Goal: Task Accomplishment & Management: Manage account settings

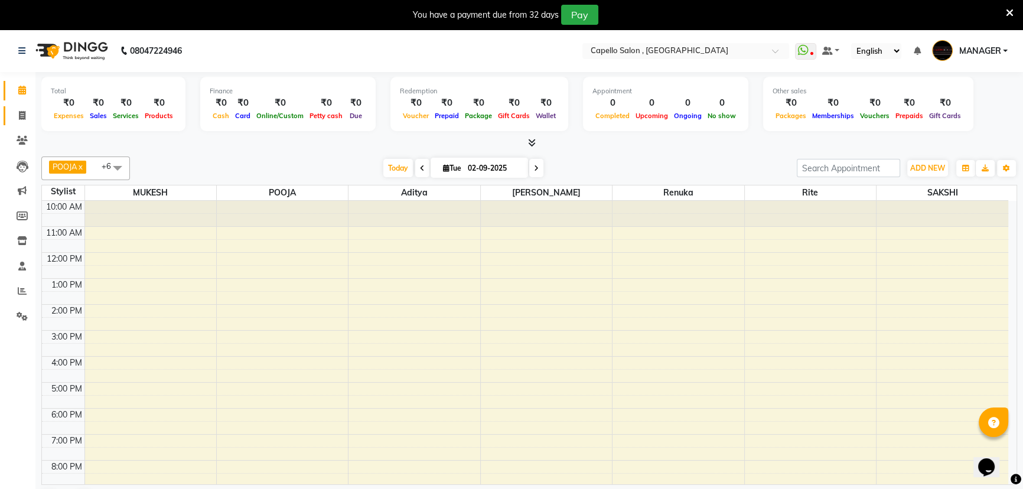
click at [20, 116] on icon at bounding box center [22, 115] width 6 height 9
select select "service"
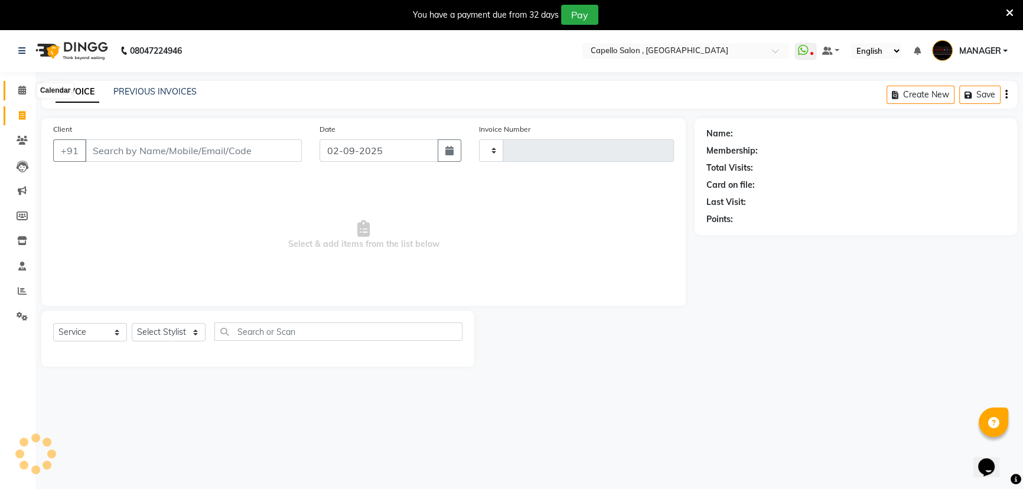
click at [21, 93] on icon at bounding box center [22, 90] width 8 height 9
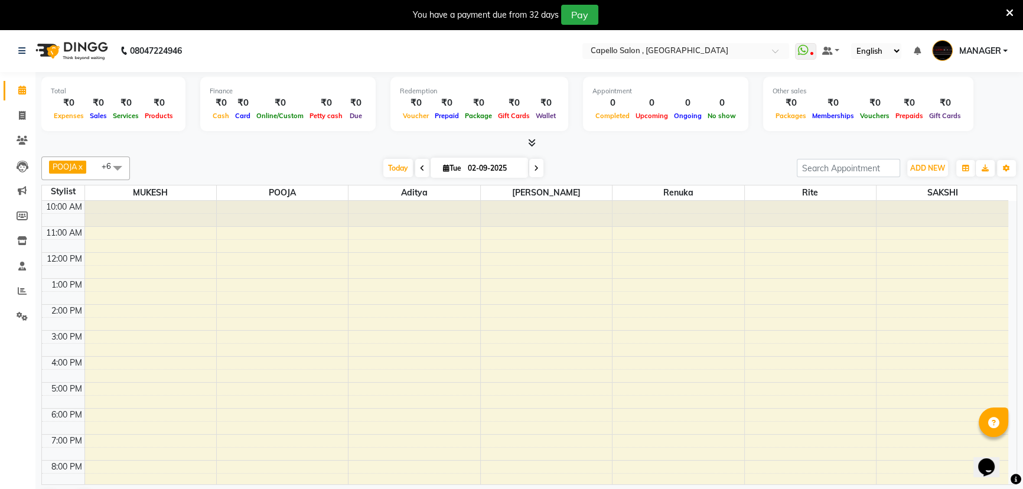
click at [22, 94] on icon at bounding box center [22, 90] width 8 height 9
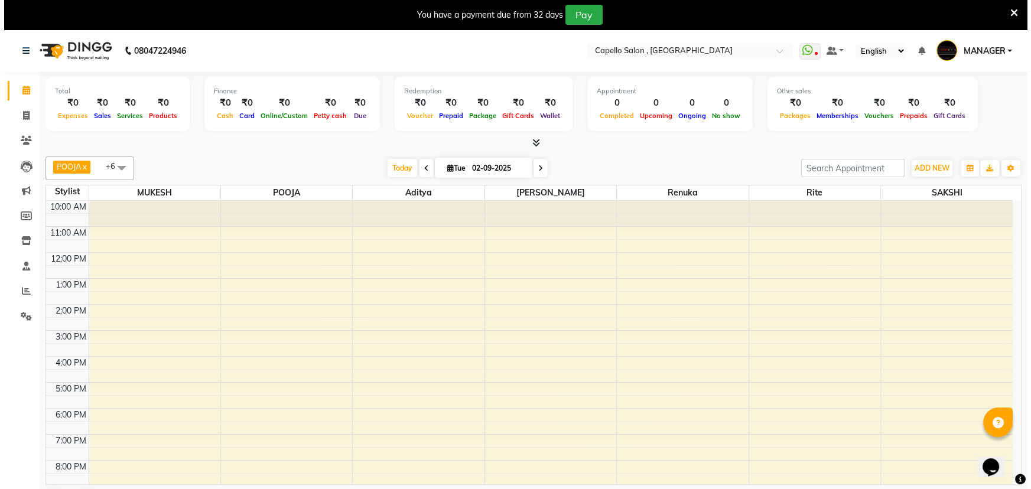
scroll to position [30, 0]
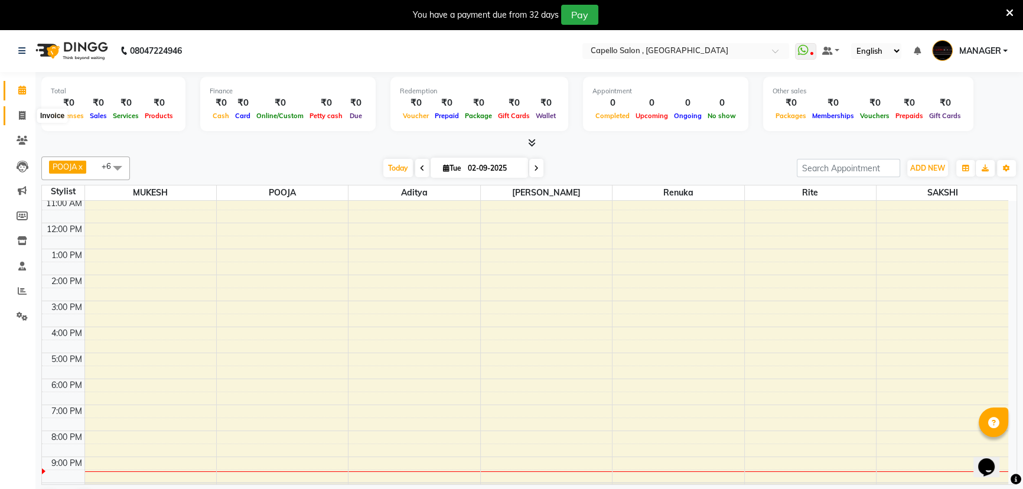
click at [21, 116] on icon at bounding box center [22, 115] width 6 height 9
select select "service"
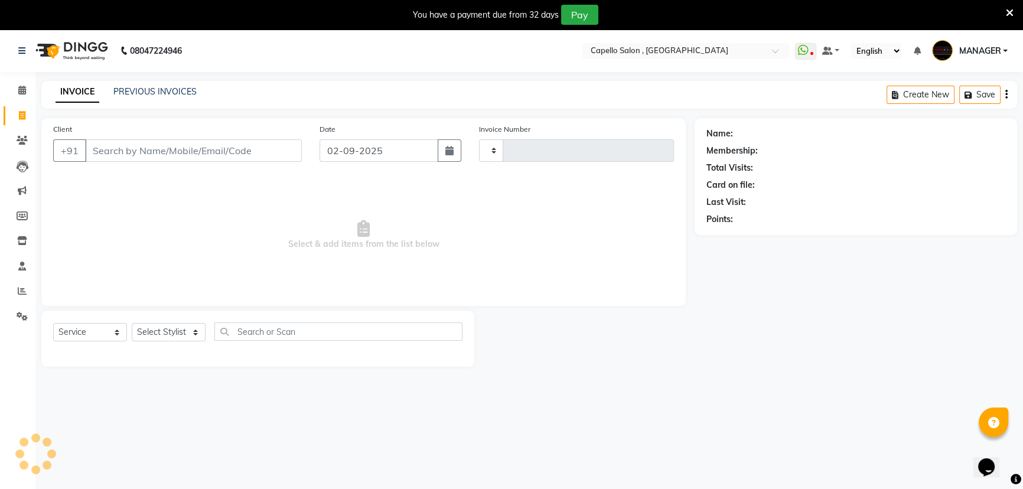
type input "1481"
select select "831"
type input "9907432411"
click at [279, 147] on span "Add Client" at bounding box center [271, 151] width 47 height 12
select select "7"
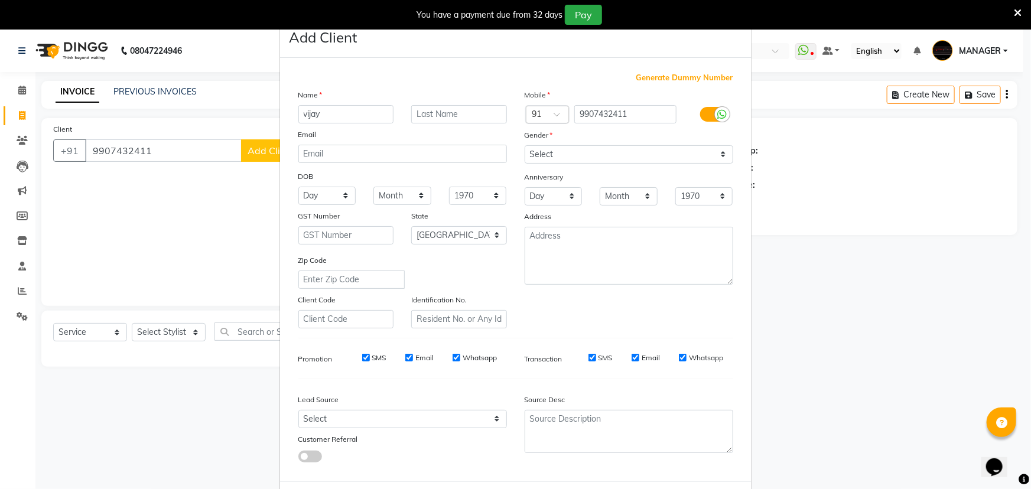
type input "vijay"
click at [605, 155] on select "Select [DEMOGRAPHIC_DATA] [DEMOGRAPHIC_DATA] Other Prefer Not To Say" at bounding box center [629, 154] width 209 height 18
select select "[DEMOGRAPHIC_DATA]"
click at [525, 145] on select "Select [DEMOGRAPHIC_DATA] [DEMOGRAPHIC_DATA] Other Prefer Not To Say" at bounding box center [629, 154] width 209 height 18
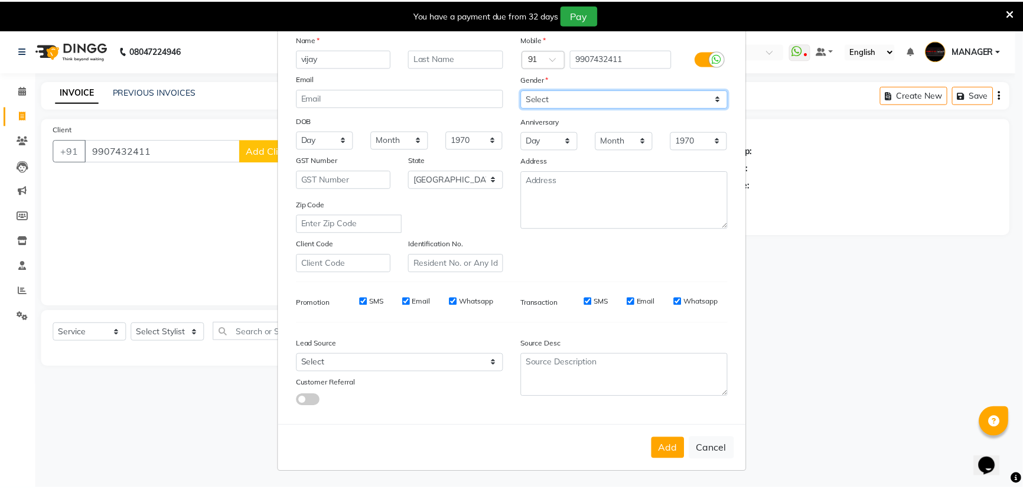
scroll to position [59, 0]
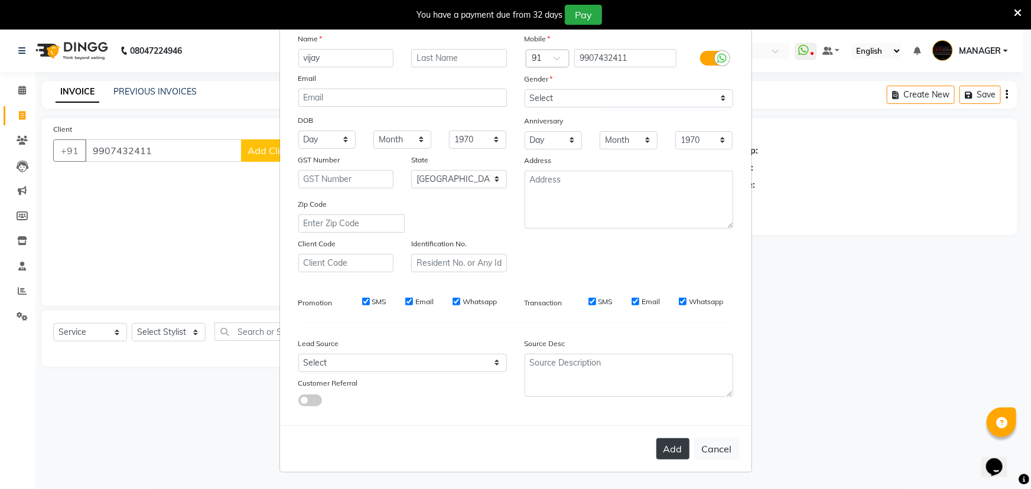
click at [660, 448] on button "Add" at bounding box center [672, 448] width 33 height 21
select select
select select "null"
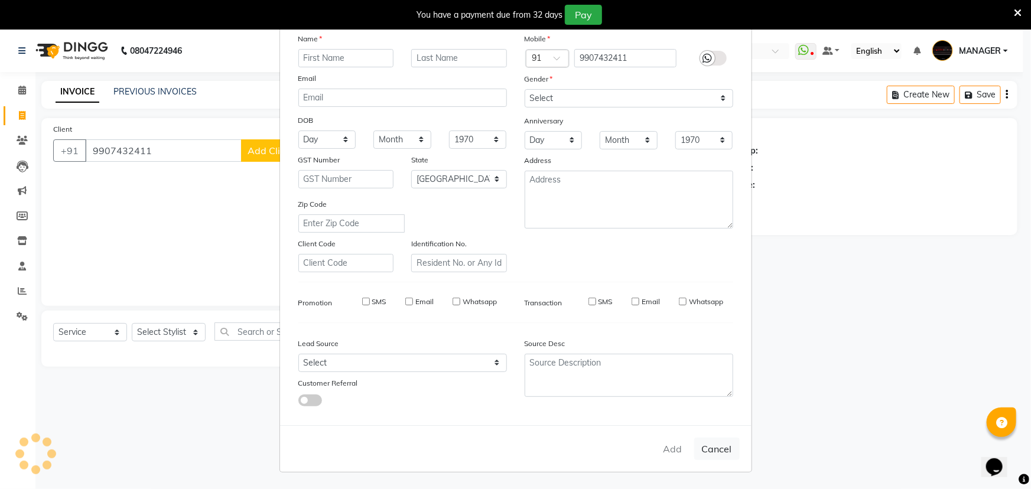
select select
checkbox input "false"
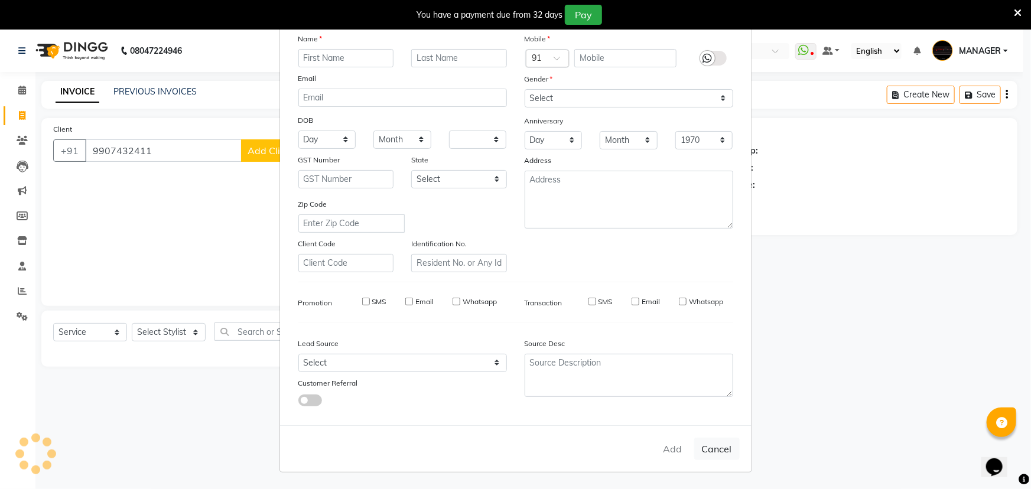
checkbox input "false"
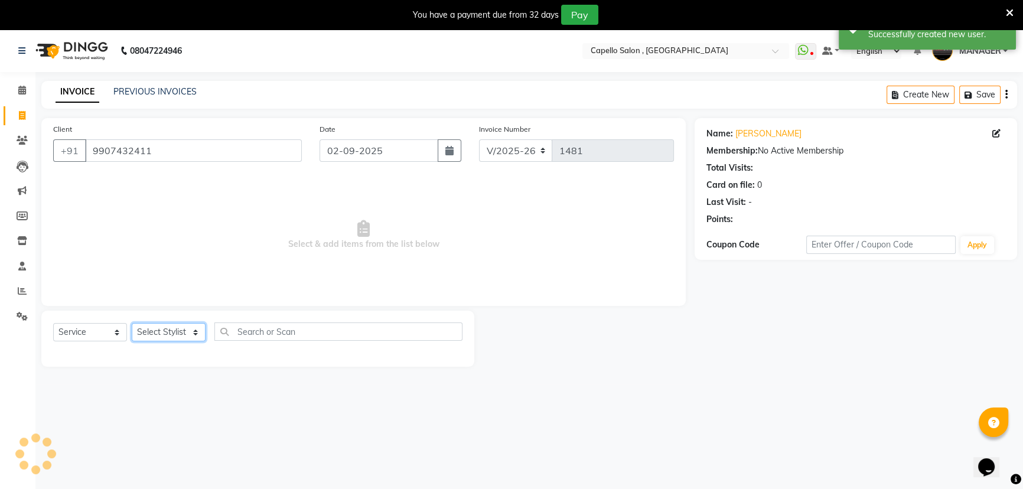
drag, startPoint x: 155, startPoint y: 330, endPoint x: 169, endPoint y: 324, distance: 14.8
click at [155, 330] on select "Select Stylist [PERSON_NAME] [PERSON_NAME] GEETA [PERSON_NAME] KIRAN MANAGER [P…" at bounding box center [169, 332] width 74 height 18
select select "83796"
click at [132, 323] on select "Select Stylist [PERSON_NAME] [PERSON_NAME] GEETA [PERSON_NAME] KIRAN MANAGER [P…" at bounding box center [169, 332] width 74 height 18
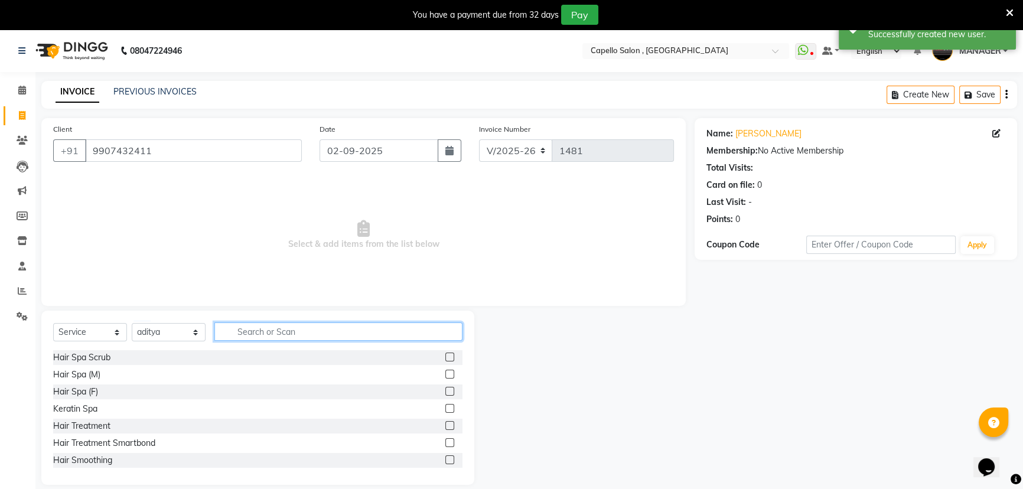
click at [328, 323] on input "text" at bounding box center [338, 332] width 248 height 18
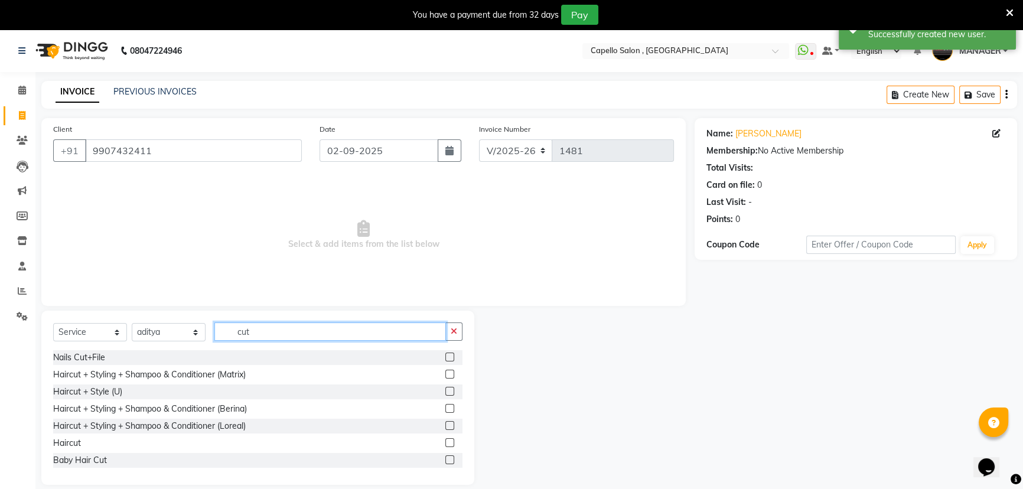
type input "cut"
drag, startPoint x: 442, startPoint y: 439, endPoint x: 429, endPoint y: 378, distance: 62.8
click at [445, 438] on label at bounding box center [449, 442] width 9 height 9
click at [445, 439] on input "checkbox" at bounding box center [449, 443] width 8 height 8
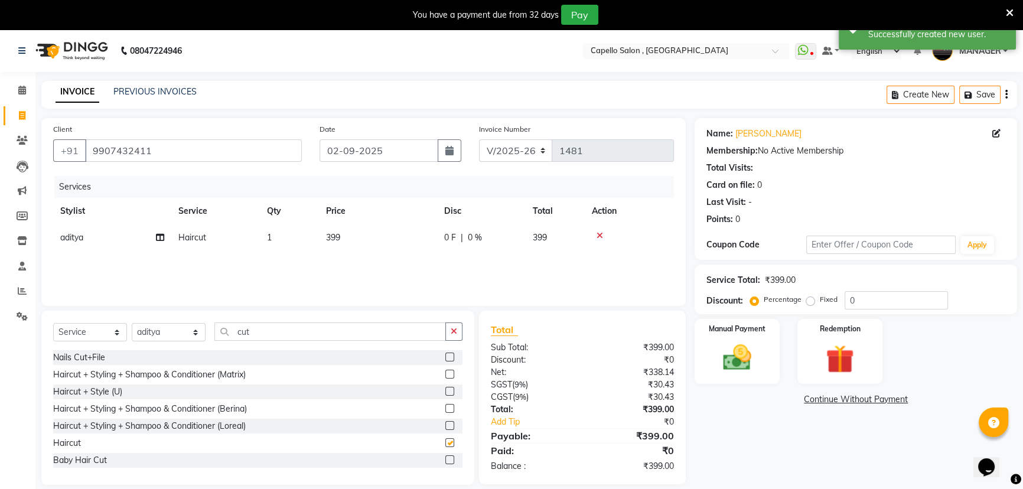
checkbox input "false"
click at [371, 238] on td "399" at bounding box center [378, 237] width 118 height 27
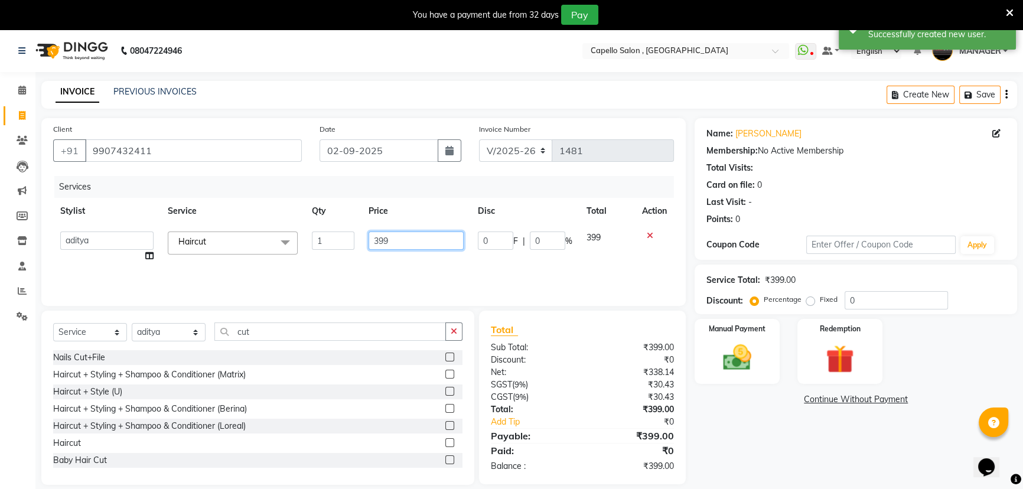
drag, startPoint x: 392, startPoint y: 252, endPoint x: 357, endPoint y: 261, distance: 35.4
click at [357, 261] on tr "aditya ADMIN akash [PERSON_NAME] GEETA [PERSON_NAME] KIRAN MANAGER MUKESH PANKA…" at bounding box center [363, 246] width 621 height 45
type input "300"
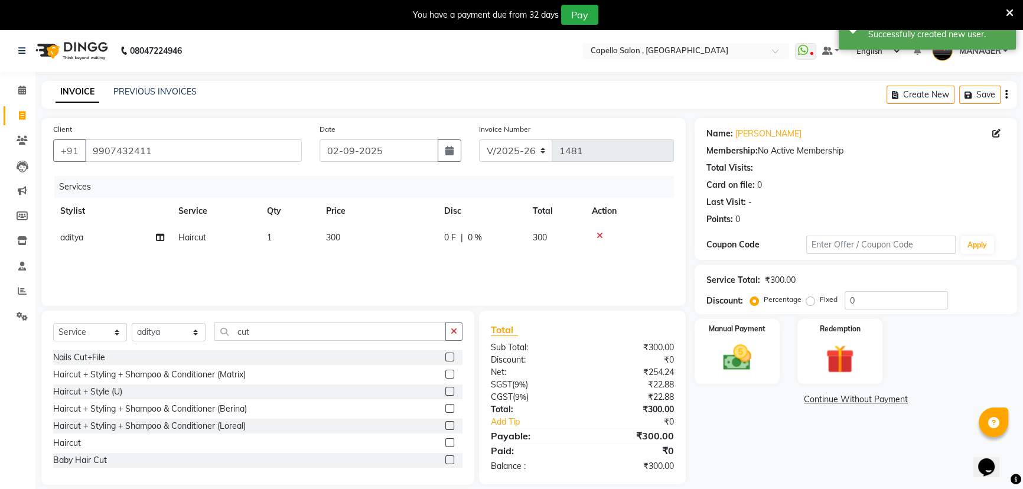
click at [377, 266] on div "Services Stylist Service Qty Price Disc Total Action aditya Haircut 1 300 0 F |…" at bounding box center [363, 235] width 621 height 118
click at [735, 337] on div "Manual Payment" at bounding box center [737, 351] width 89 height 67
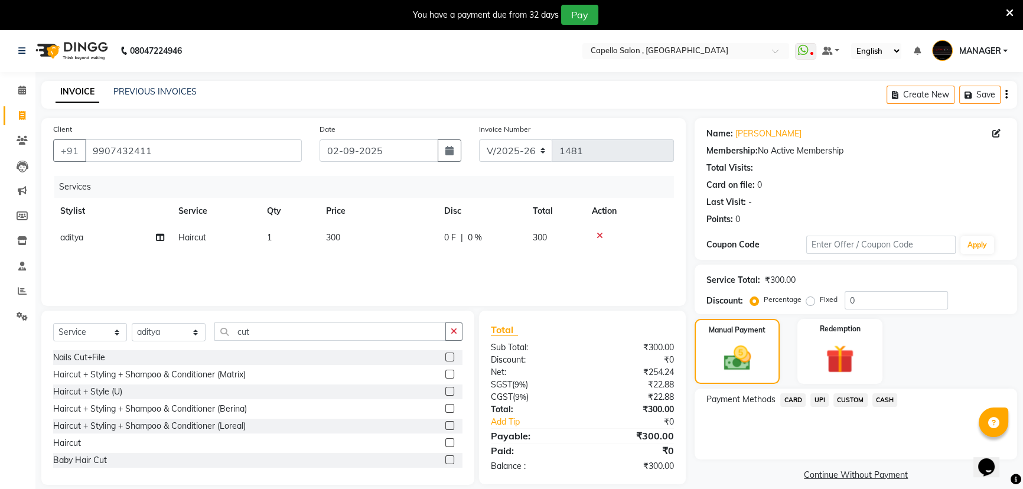
click at [900, 415] on div "Payment Methods CARD UPI CUSTOM CASH" at bounding box center [856, 424] width 323 height 71
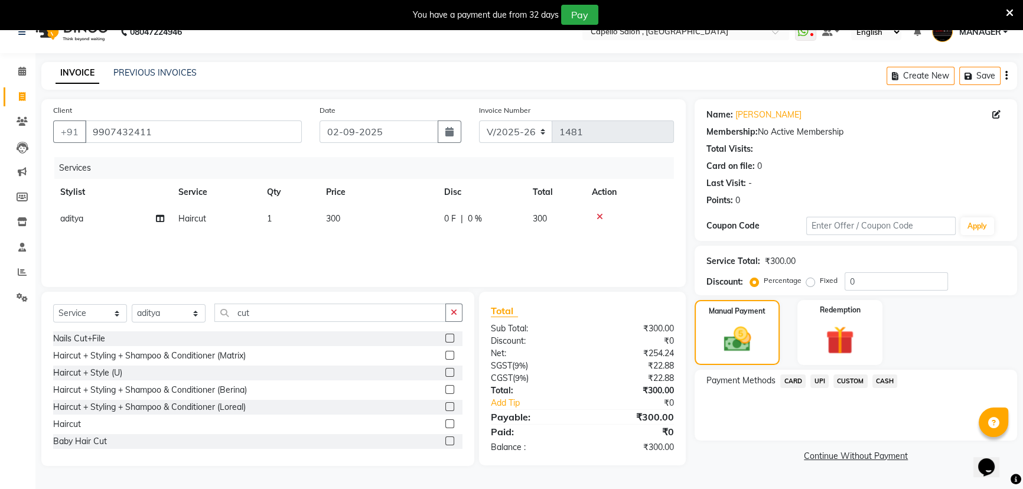
scroll to position [30, 0]
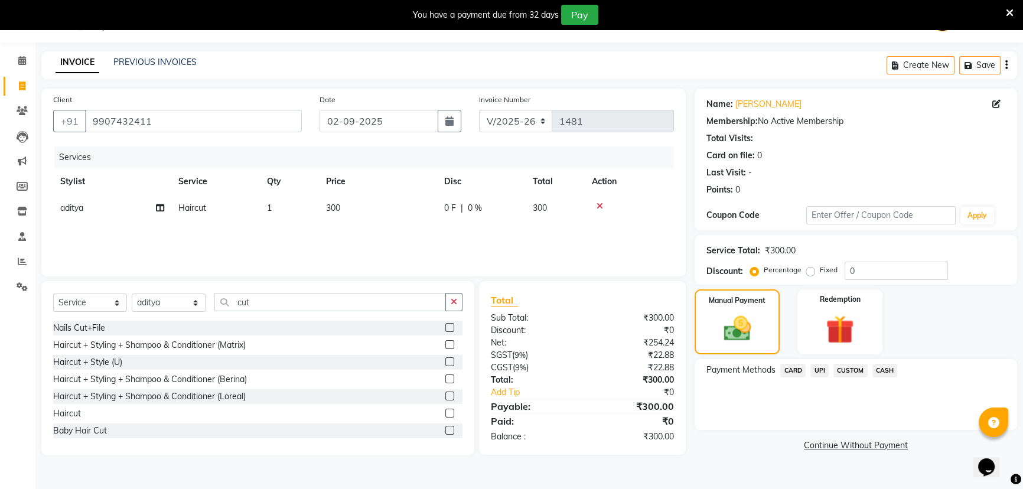
click at [880, 370] on span "CASH" at bounding box center [884, 371] width 25 height 14
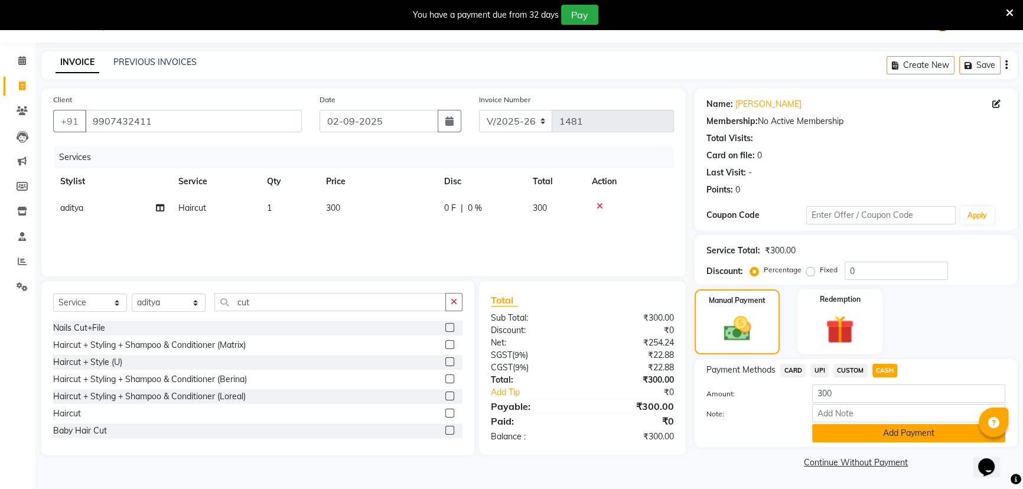
click at [911, 434] on button "Add Payment" at bounding box center [908, 433] width 193 height 18
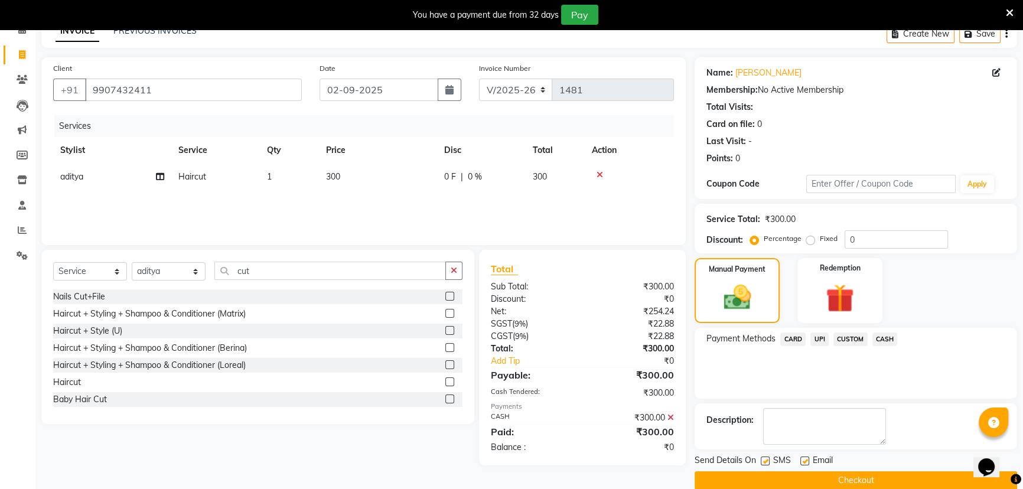
scroll to position [78, 0]
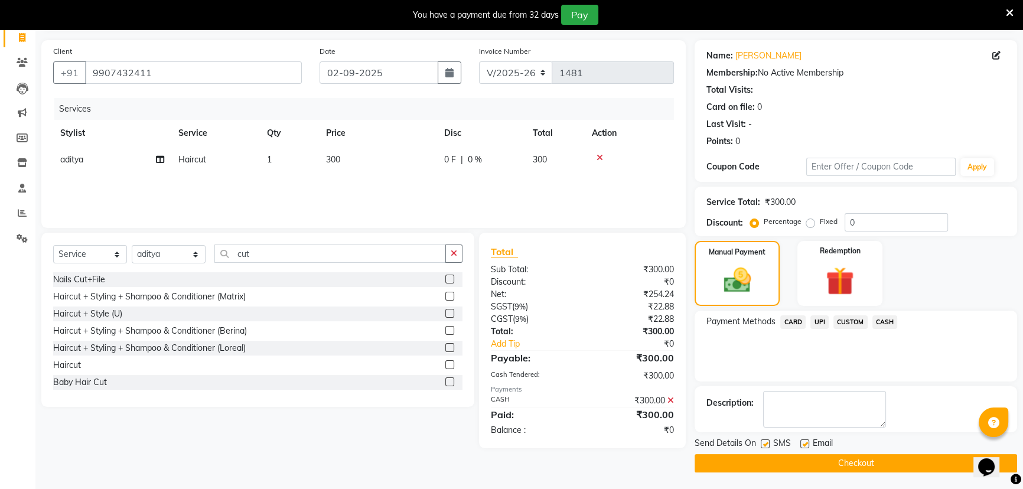
click at [869, 461] on button "Checkout" at bounding box center [856, 463] width 323 height 18
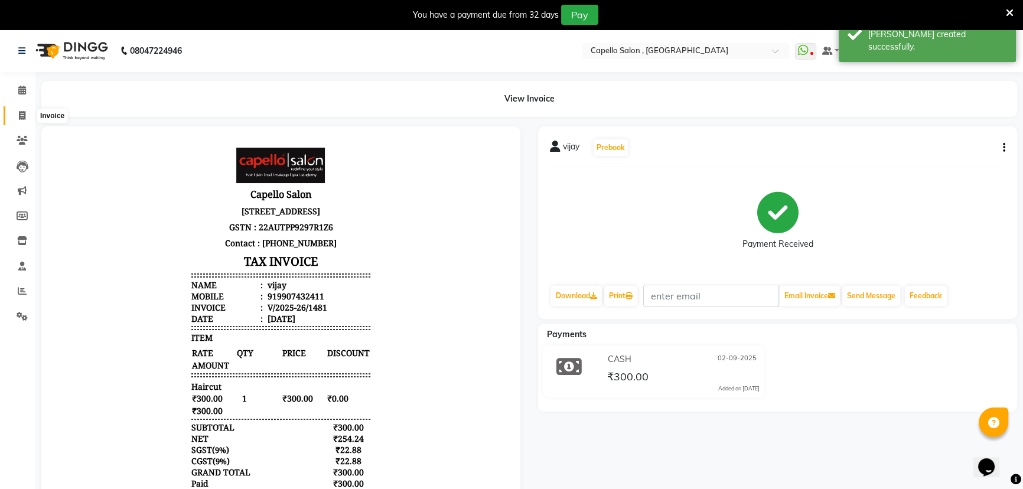
drag, startPoint x: 14, startPoint y: 114, endPoint x: 30, endPoint y: 118, distance: 16.3
click at [14, 114] on span at bounding box center [22, 116] width 21 height 14
select select "service"
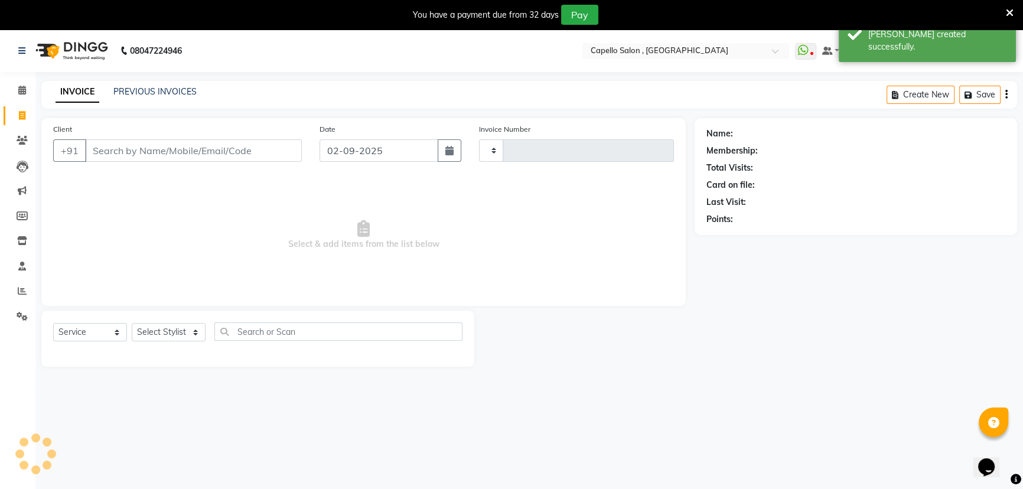
type input "1482"
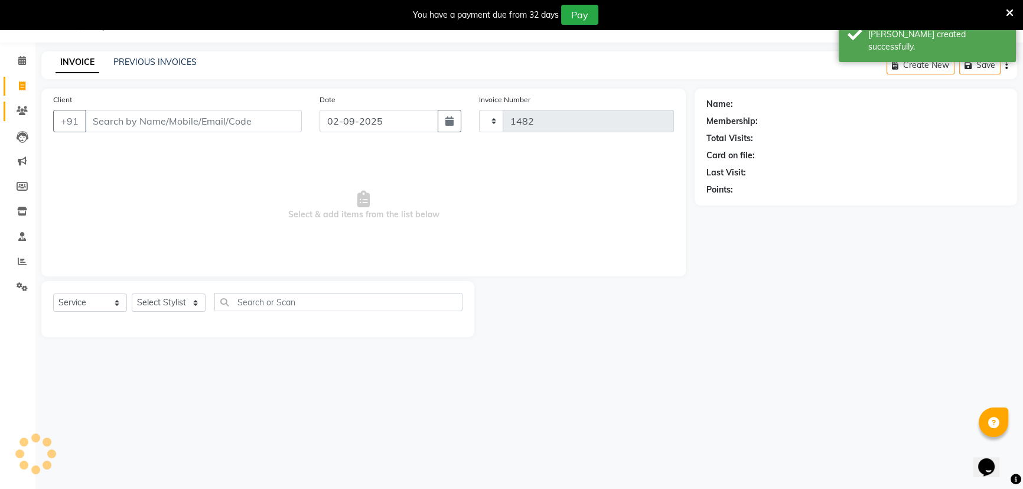
select select "831"
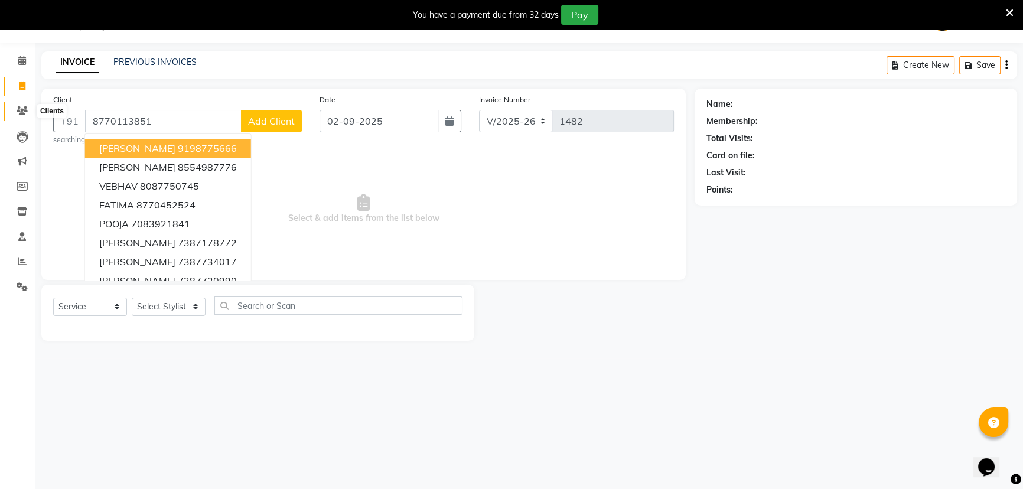
type input "8770113851"
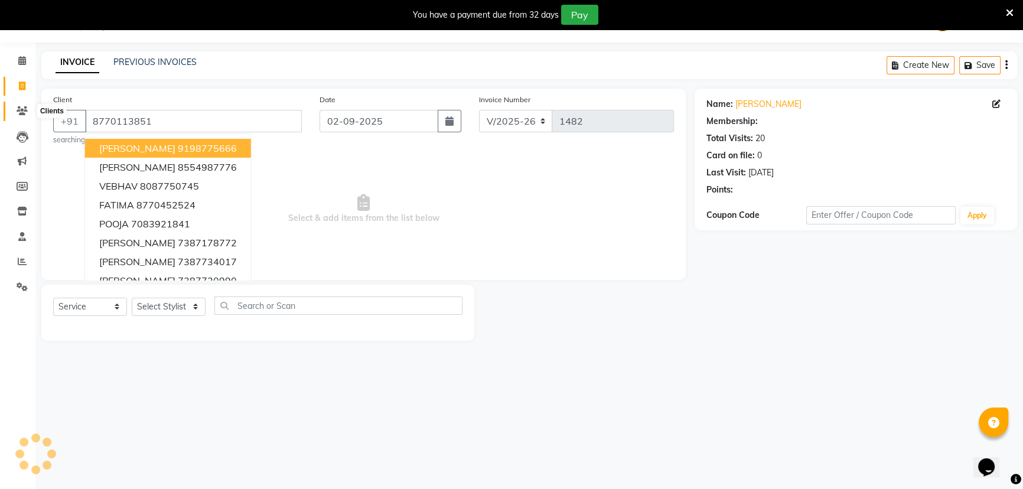
select select "1: Object"
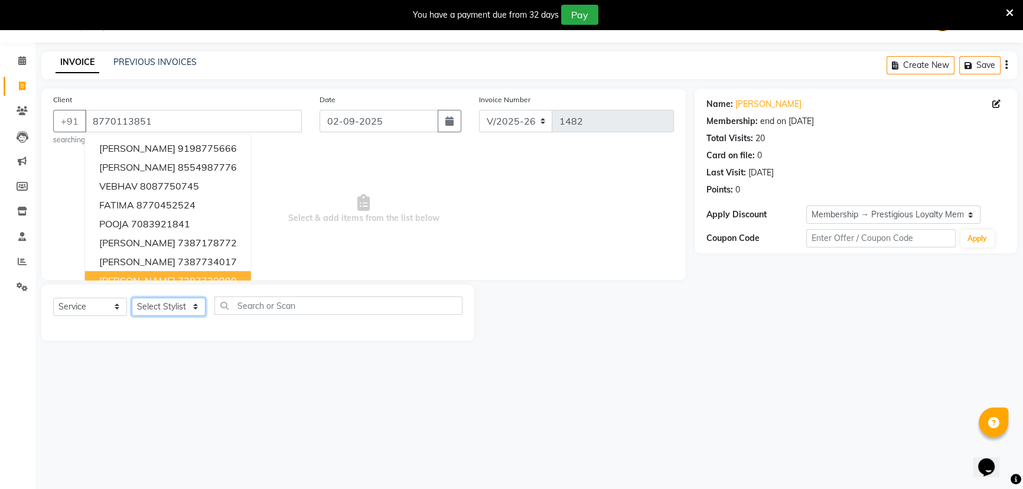
drag, startPoint x: 171, startPoint y: 306, endPoint x: 171, endPoint y: 299, distance: 6.5
click at [171, 306] on select "Select Stylist [PERSON_NAME] [PERSON_NAME] GEETA [PERSON_NAME] KIRAN MANAGER [P…" at bounding box center [169, 307] width 74 height 18
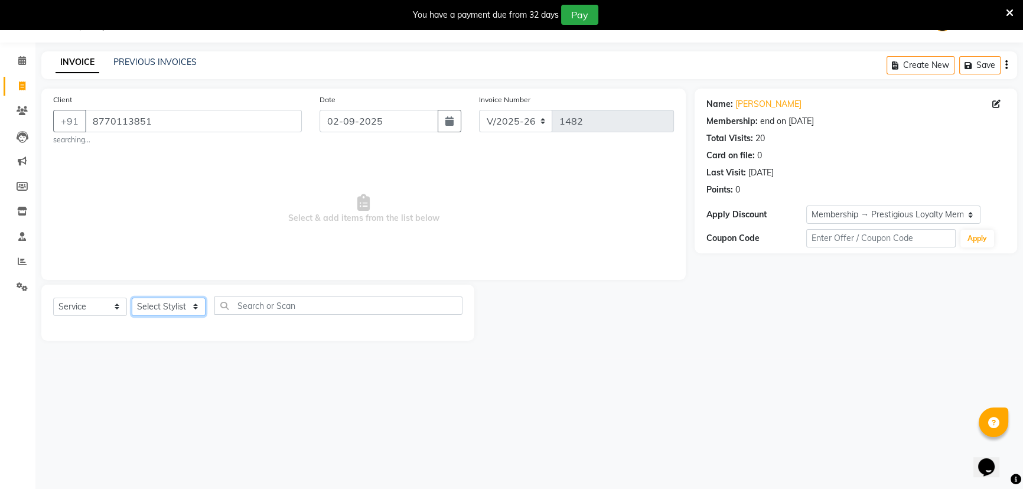
select select "72539"
click at [132, 298] on select "Select Stylist [PERSON_NAME] [PERSON_NAME] GEETA [PERSON_NAME] KIRAN MANAGER [P…" at bounding box center [169, 307] width 74 height 18
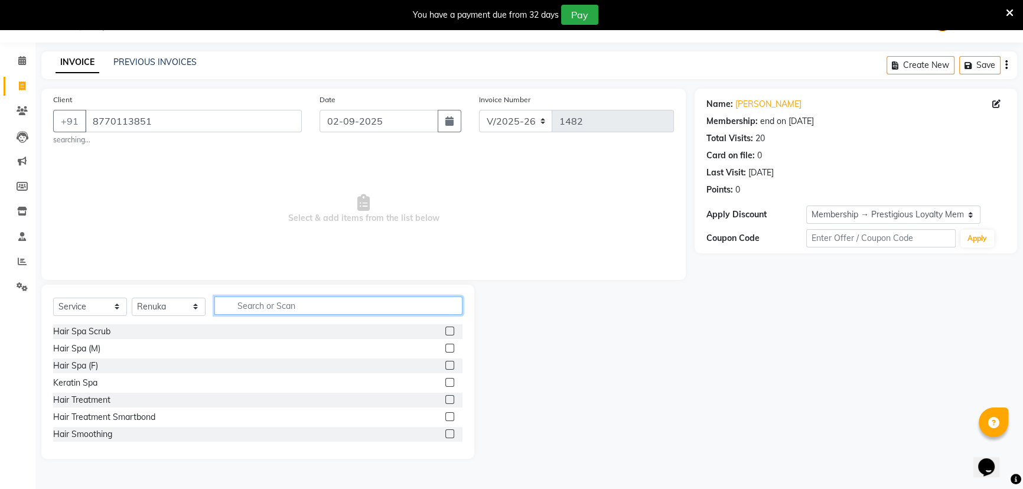
click at [285, 307] on input "text" at bounding box center [338, 306] width 248 height 18
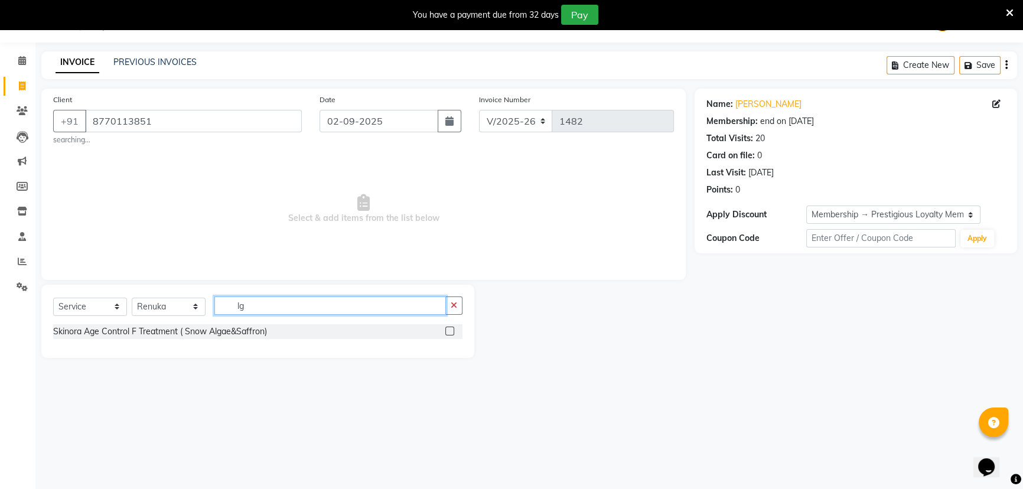
type input "l"
type input "glut"
click at [448, 333] on label at bounding box center [449, 331] width 9 height 9
click at [448, 333] on input "checkbox" at bounding box center [449, 332] width 8 height 8
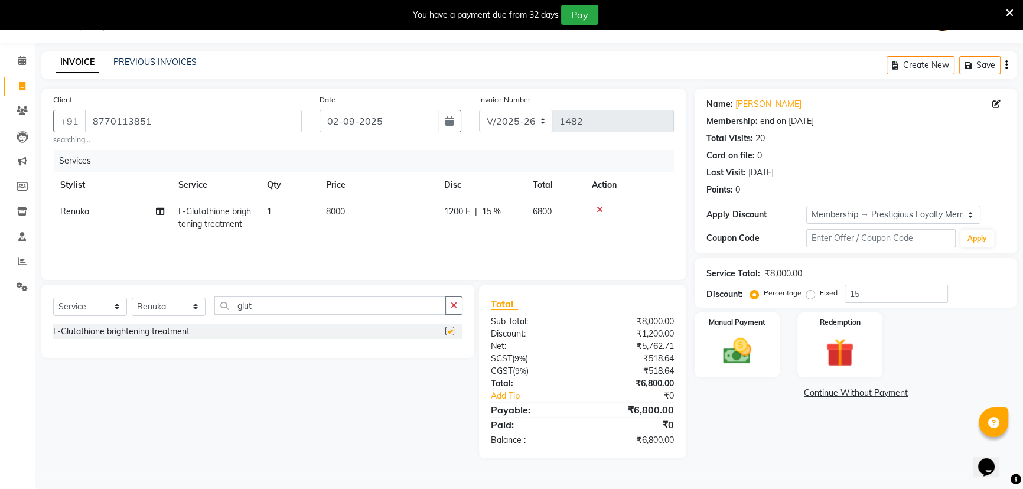
checkbox input "false"
click at [469, 211] on span "1200 F" at bounding box center [457, 212] width 26 height 12
select select "72539"
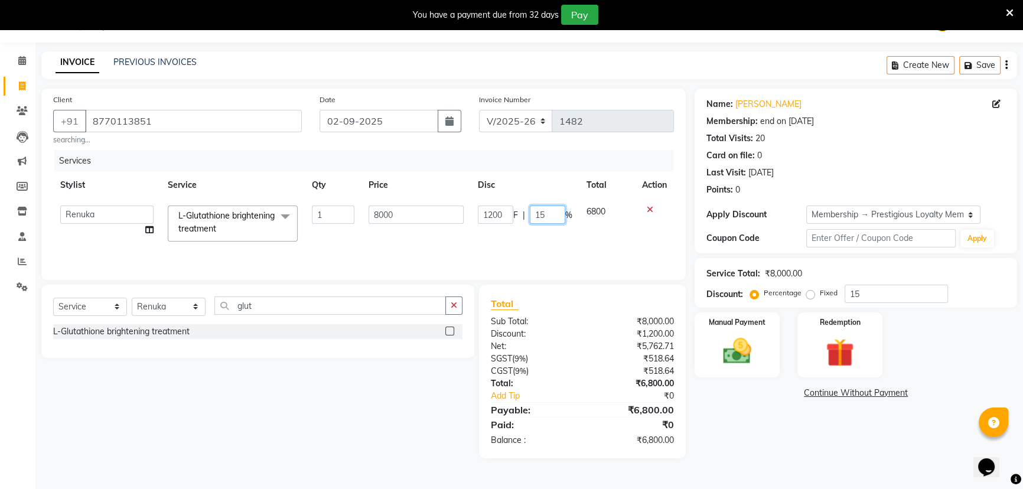
drag, startPoint x: 555, startPoint y: 214, endPoint x: 524, endPoint y: 232, distance: 35.7
click at [525, 231] on td "1200 F | 15 %" at bounding box center [525, 223] width 109 height 50
type input "50"
click at [514, 239] on div "Services Stylist Service Qty Price Disc Total Action aditya ADMIN akash [PERSON…" at bounding box center [363, 209] width 621 height 118
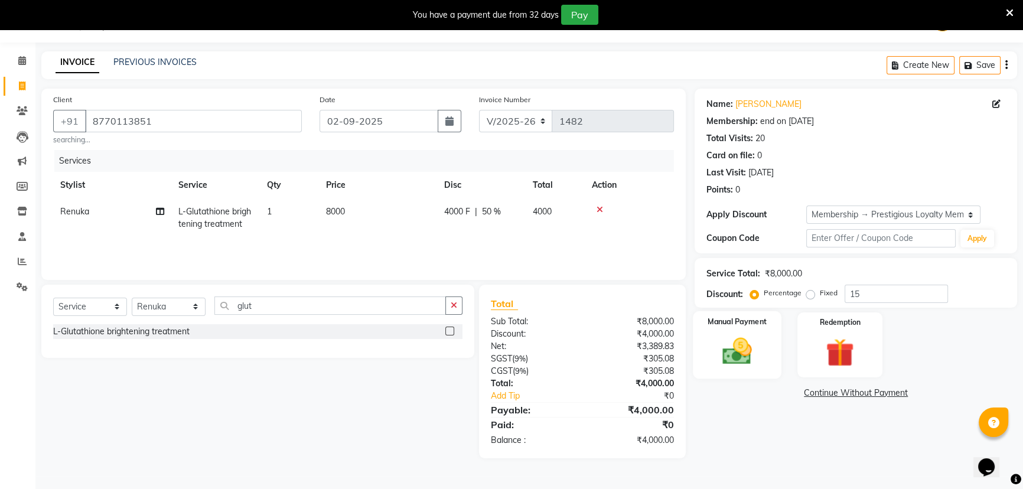
click at [729, 339] on img at bounding box center [738, 351] width 48 height 34
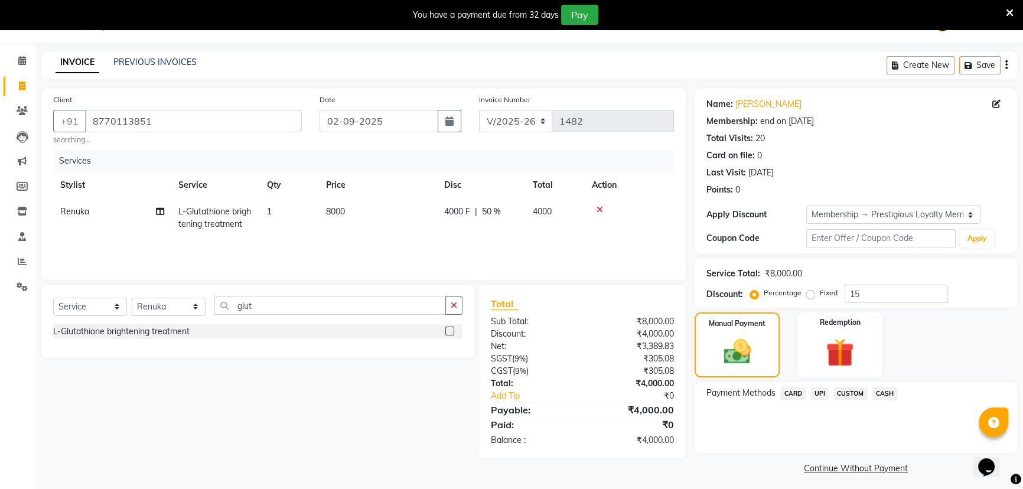
click at [888, 393] on span "CASH" at bounding box center [884, 394] width 25 height 14
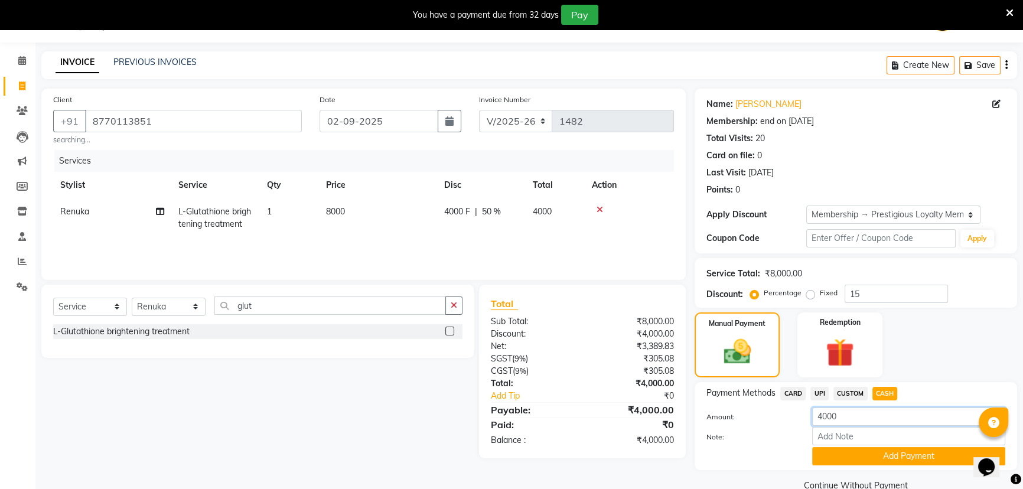
drag, startPoint x: 842, startPoint y: 412, endPoint x: 777, endPoint y: 413, distance: 64.4
click at [781, 419] on div "Amount: 4000" at bounding box center [856, 418] width 317 height 20
type input "2000"
click at [883, 457] on button "Add Payment" at bounding box center [908, 456] width 193 height 18
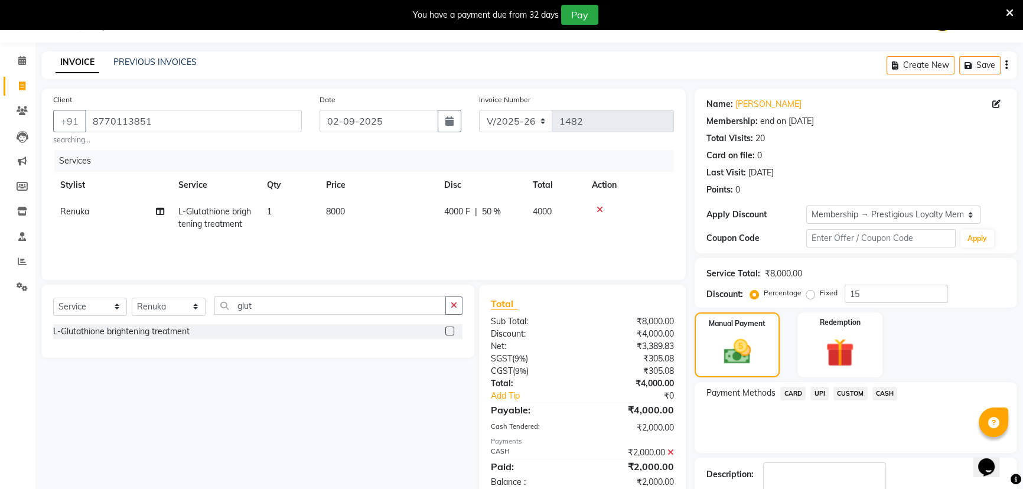
click at [816, 395] on span "UPI" at bounding box center [819, 394] width 18 height 14
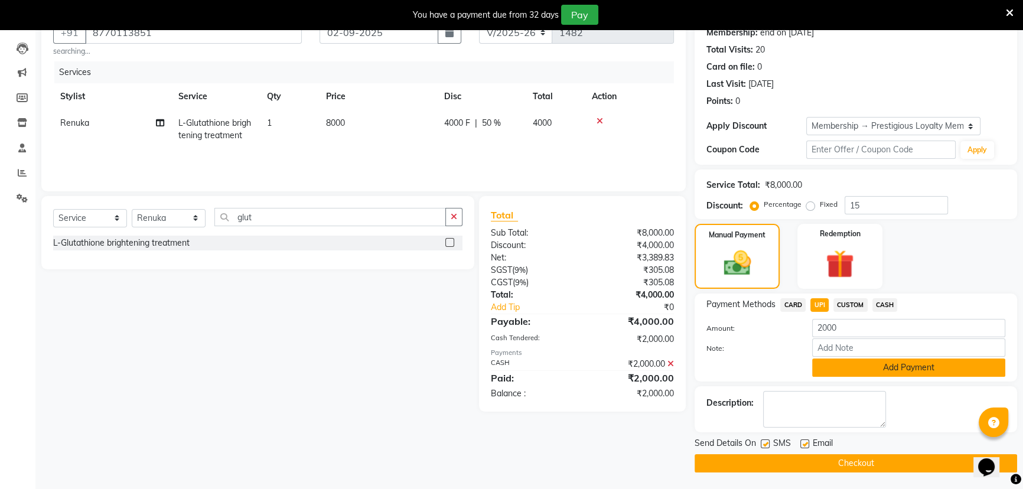
click at [881, 363] on button "Add Payment" at bounding box center [908, 368] width 193 height 18
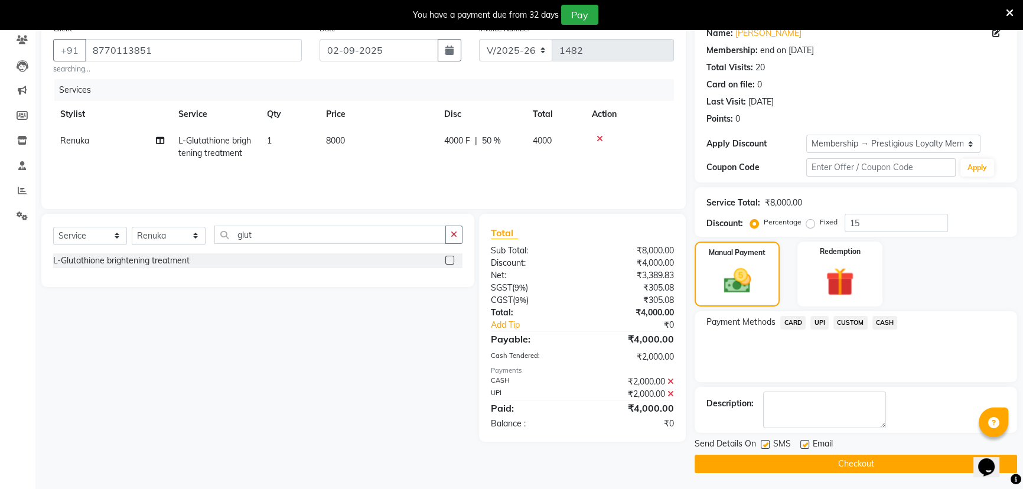
scroll to position [101, 0]
click at [868, 464] on button "Checkout" at bounding box center [856, 463] width 323 height 18
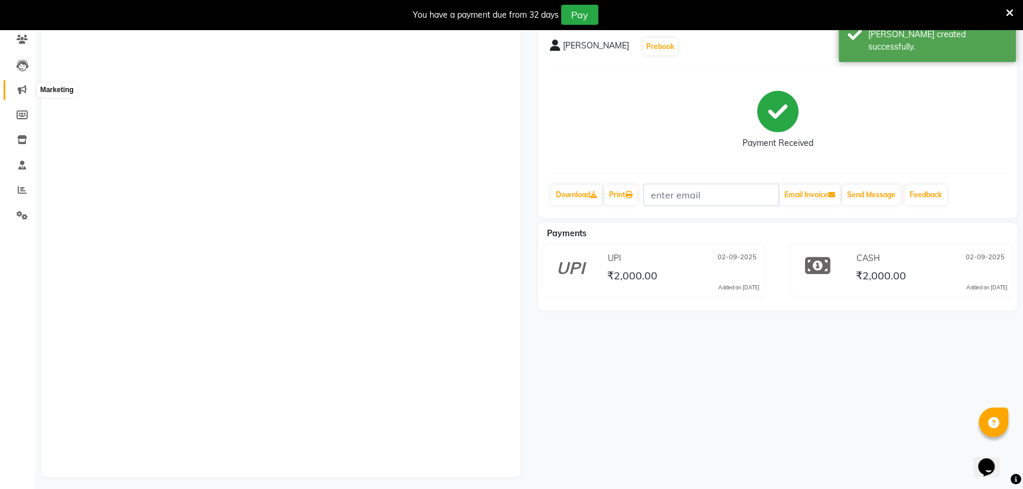
click at [17, 87] on span at bounding box center [22, 90] width 21 height 14
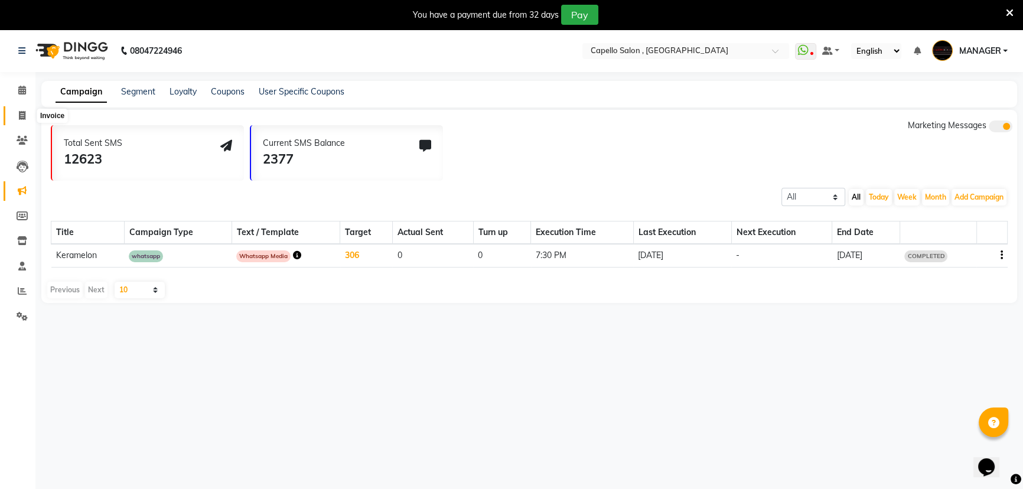
click at [19, 112] on icon at bounding box center [22, 115] width 6 height 9
select select "service"
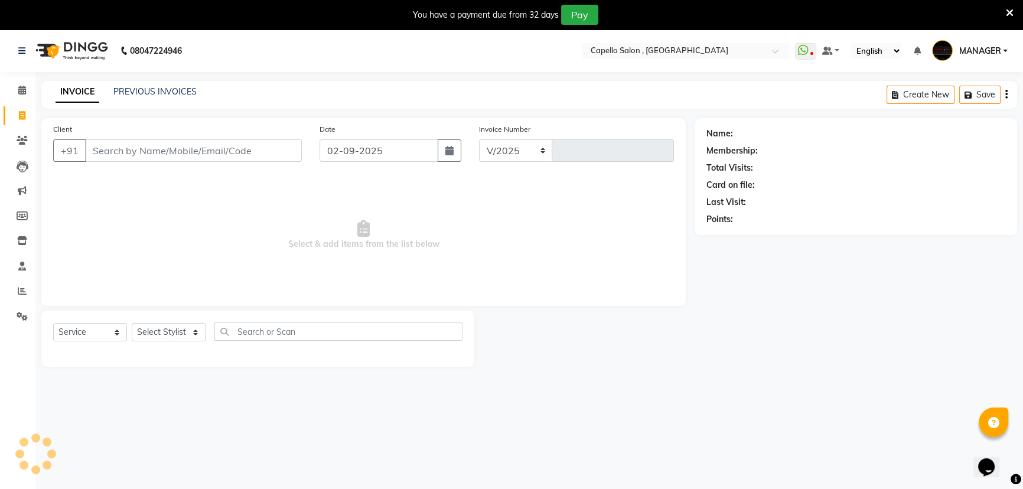
select select "831"
type input "1483"
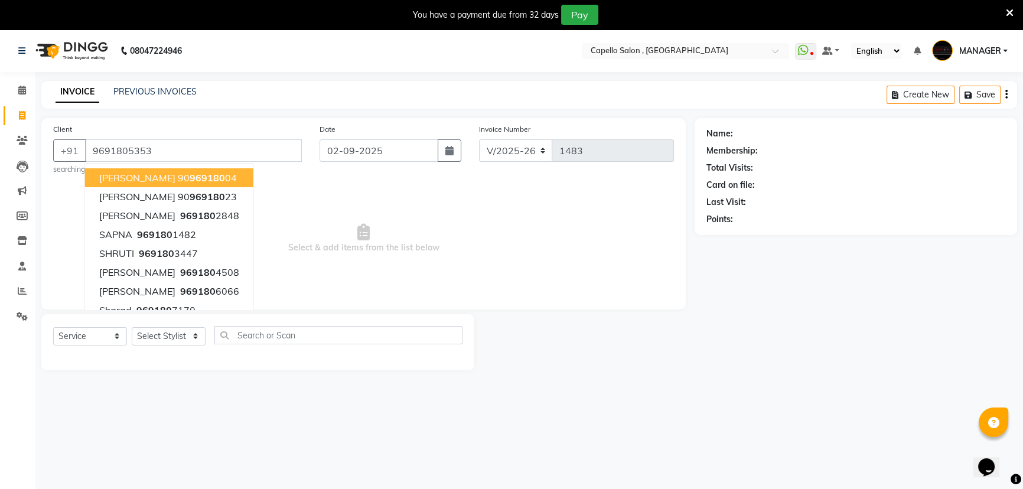
type input "9691805353"
click at [173, 338] on select "Select Stylist [PERSON_NAME] [PERSON_NAME] GEETA [PERSON_NAME] KIRAN MANAGER [P…" at bounding box center [169, 336] width 74 height 18
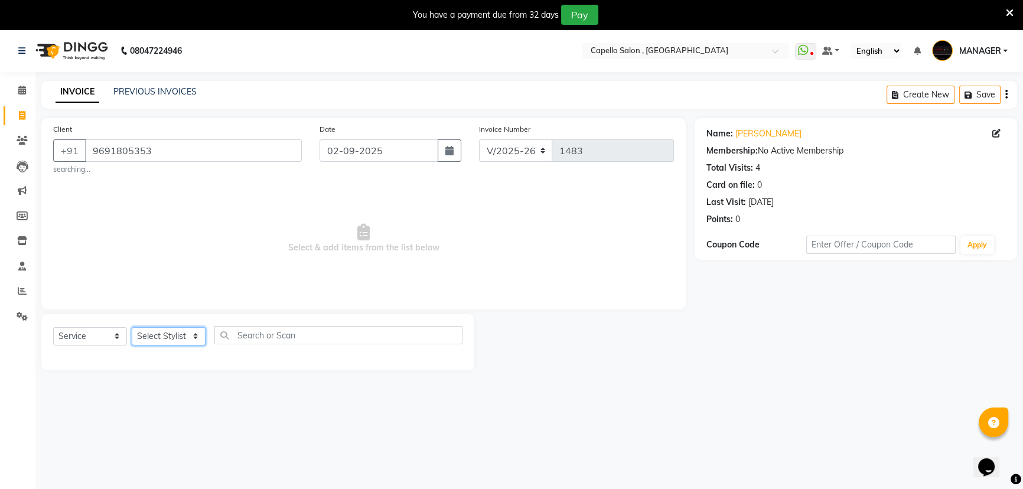
select select "26475"
click at [132, 327] on select "Select Stylist [PERSON_NAME] [PERSON_NAME] GEETA [PERSON_NAME] KIRAN MANAGER [P…" at bounding box center [169, 336] width 74 height 18
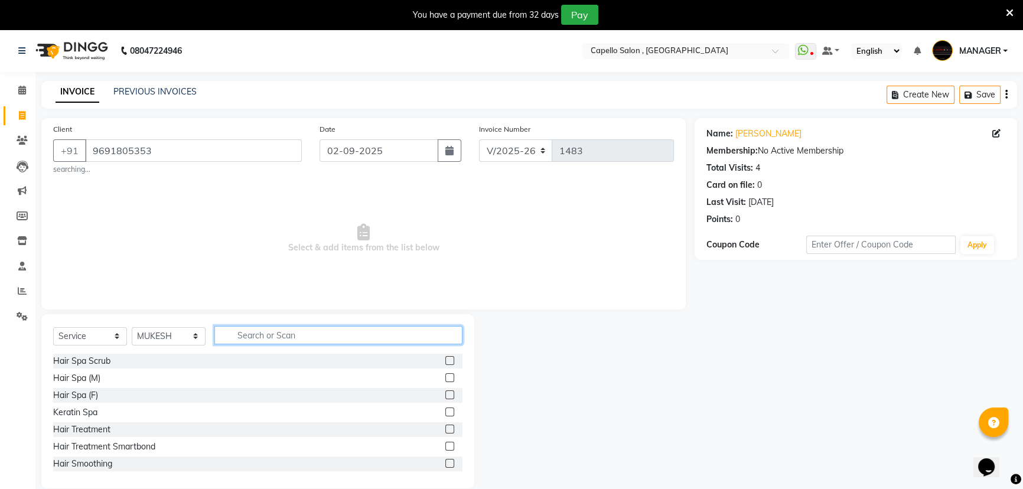
click at [307, 336] on input "text" at bounding box center [338, 335] width 248 height 18
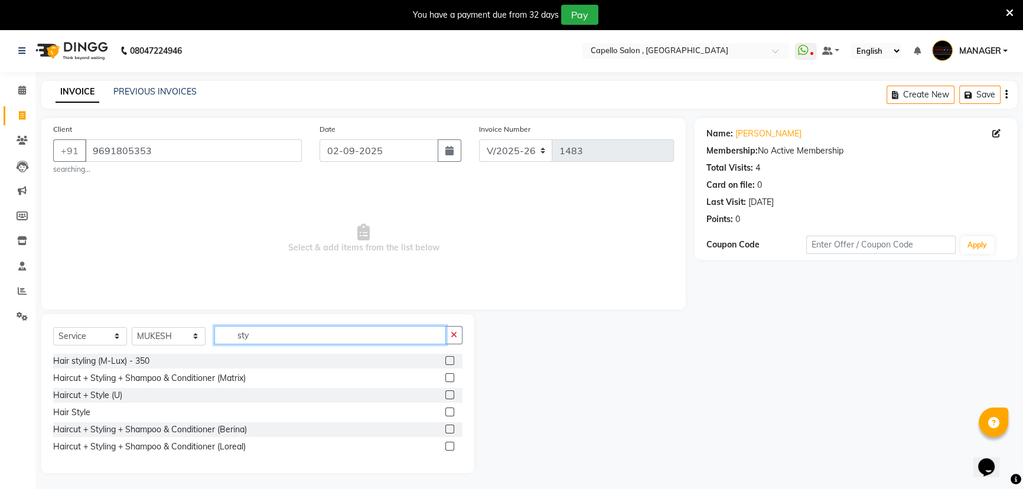
type input "sty"
click at [451, 409] on label at bounding box center [449, 412] width 9 height 9
click at [451, 409] on input "checkbox" at bounding box center [449, 413] width 8 height 8
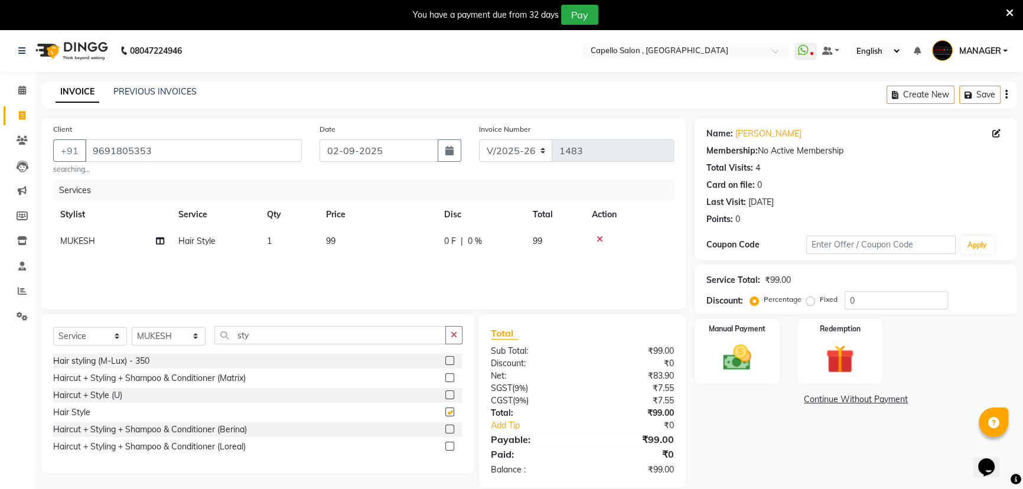
checkbox input "false"
click at [370, 242] on td "99" at bounding box center [378, 241] width 118 height 27
select select "26475"
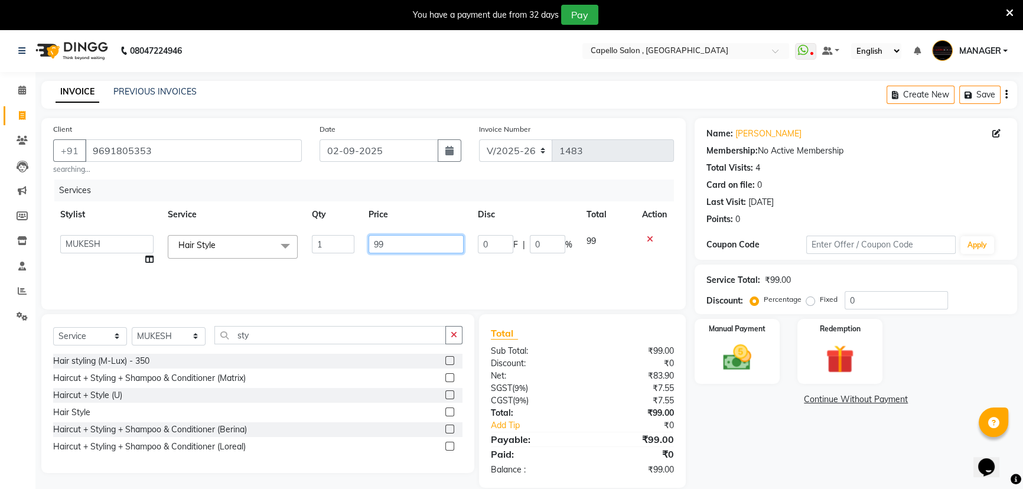
drag, startPoint x: 420, startPoint y: 248, endPoint x: 359, endPoint y: 275, distance: 66.6
click at [362, 275] on div "Services Stylist Service Qty Price Disc Total Action aditya ADMIN akash [PERSON…" at bounding box center [363, 239] width 621 height 118
type input "200"
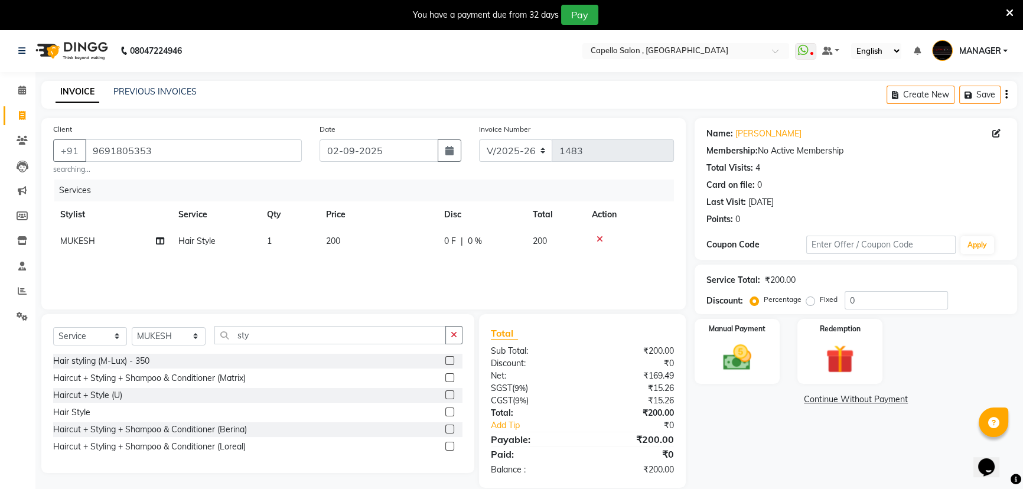
click at [366, 269] on div "Services Stylist Service Qty Price Disc Total Action MUKESH Hair Style 1 200 0 …" at bounding box center [363, 239] width 621 height 118
click at [743, 363] on img at bounding box center [738, 358] width 48 height 34
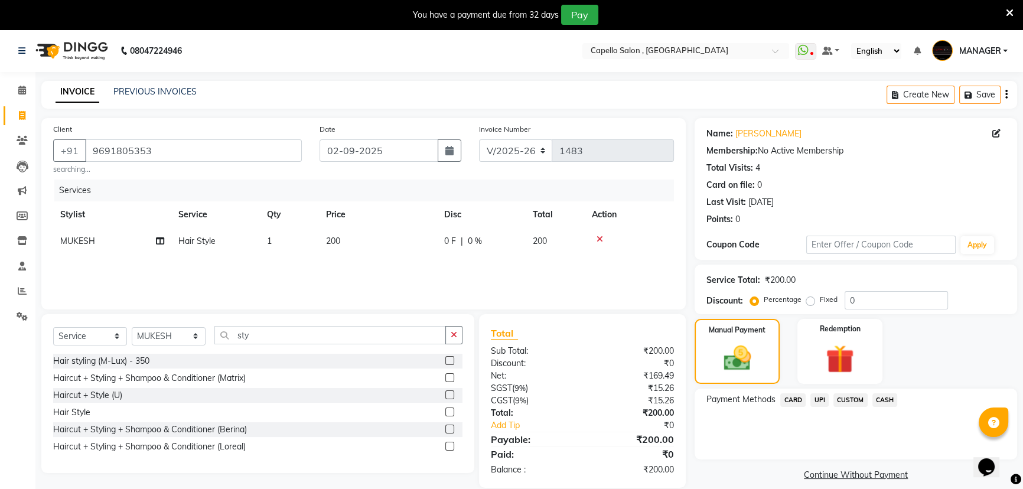
click at [890, 402] on span "CASH" at bounding box center [884, 400] width 25 height 14
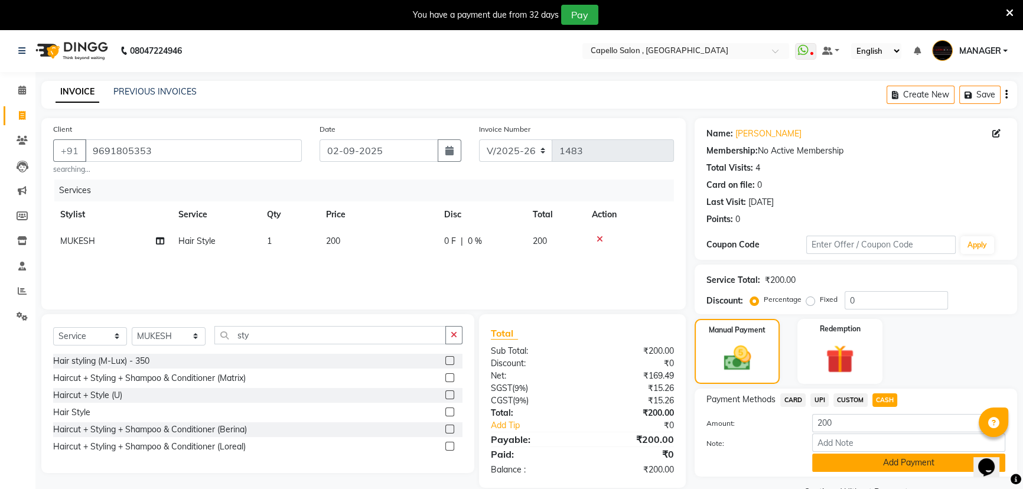
click at [901, 461] on button "Add Payment" at bounding box center [908, 463] width 193 height 18
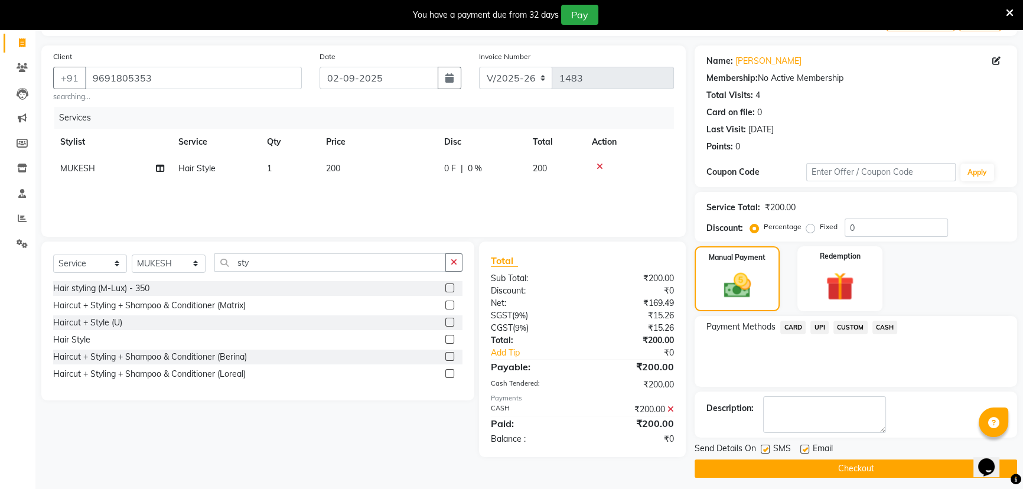
scroll to position [78, 0]
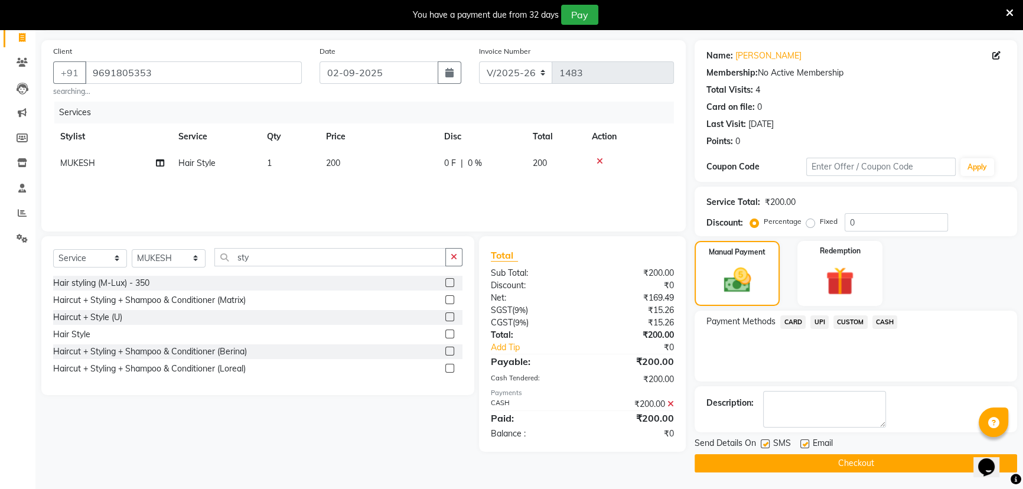
click at [799, 458] on button "Checkout" at bounding box center [856, 463] width 323 height 18
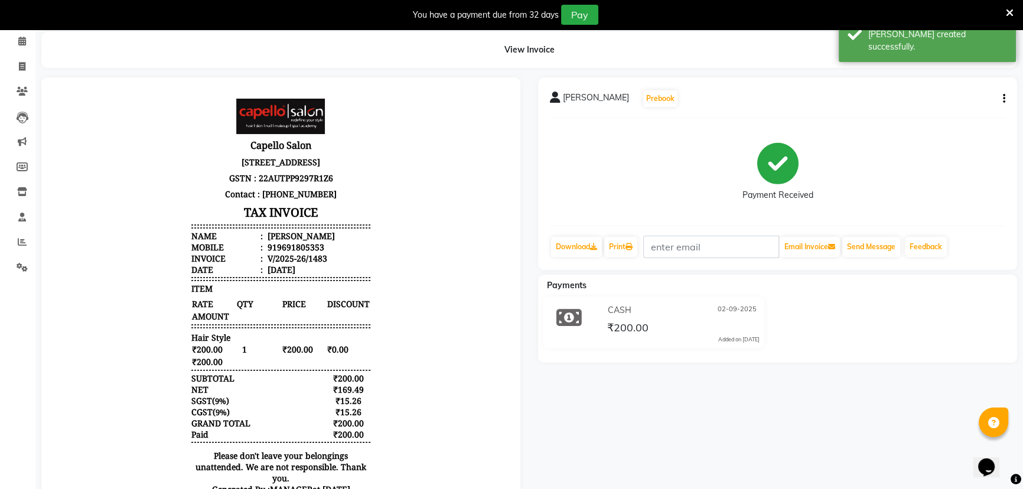
scroll to position [50, 0]
click at [18, 44] on icon at bounding box center [22, 40] width 8 height 9
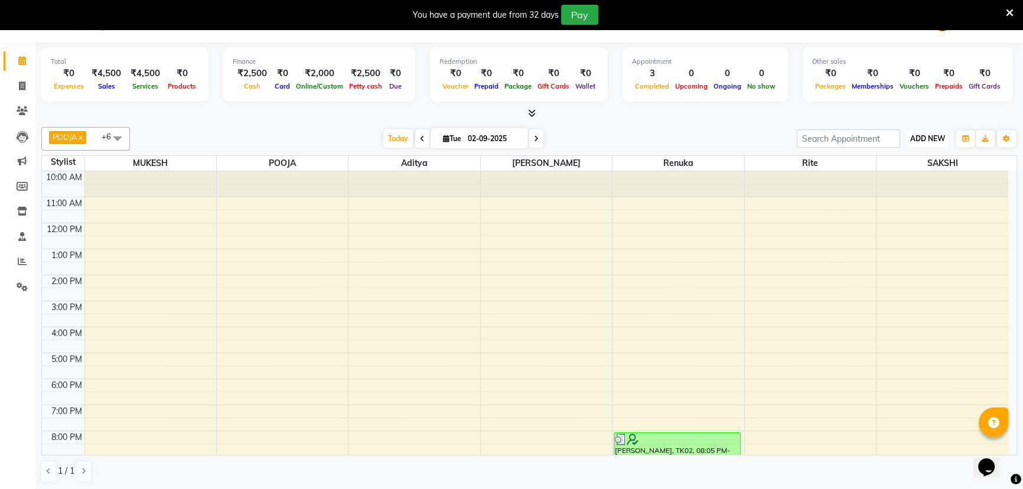
click at [918, 138] on span "ADD NEW" at bounding box center [927, 138] width 35 height 9
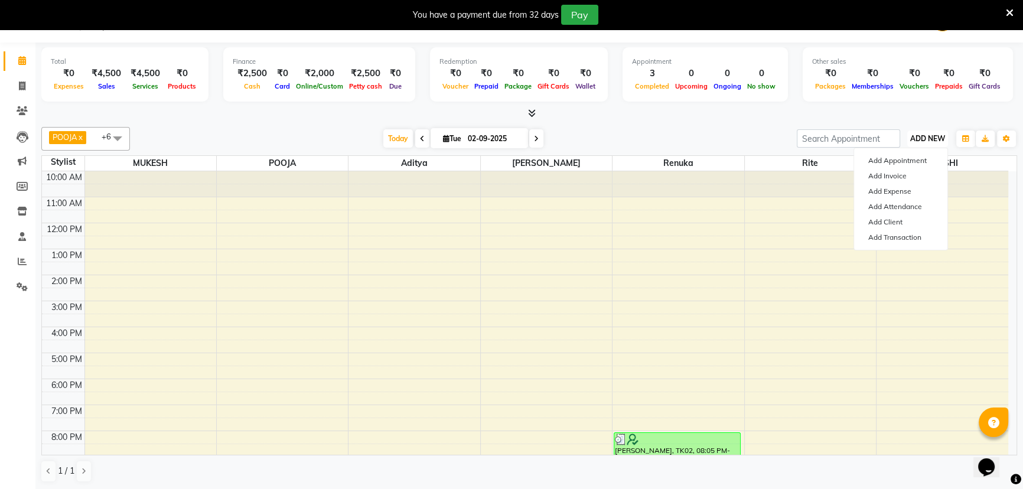
click at [929, 138] on span "ADD NEW" at bounding box center [927, 138] width 35 height 9
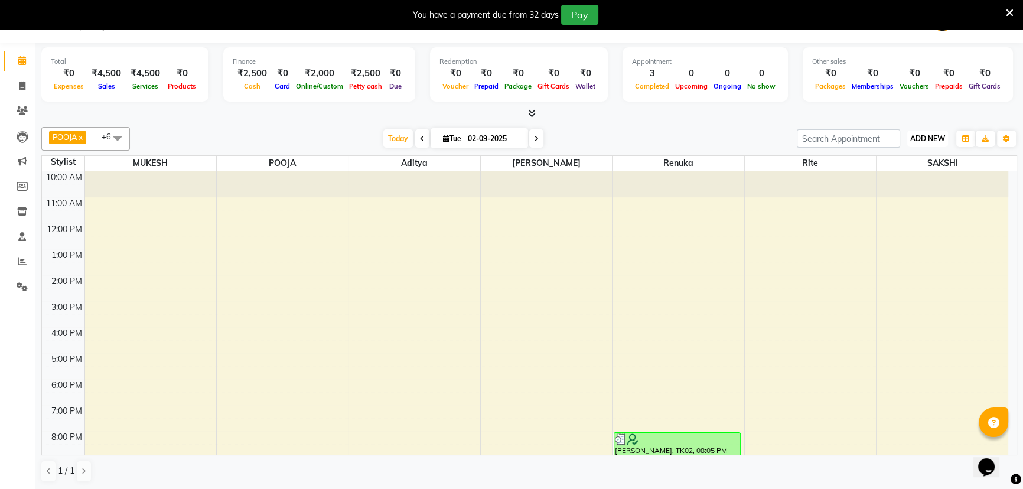
click at [922, 137] on span "ADD NEW" at bounding box center [927, 138] width 35 height 9
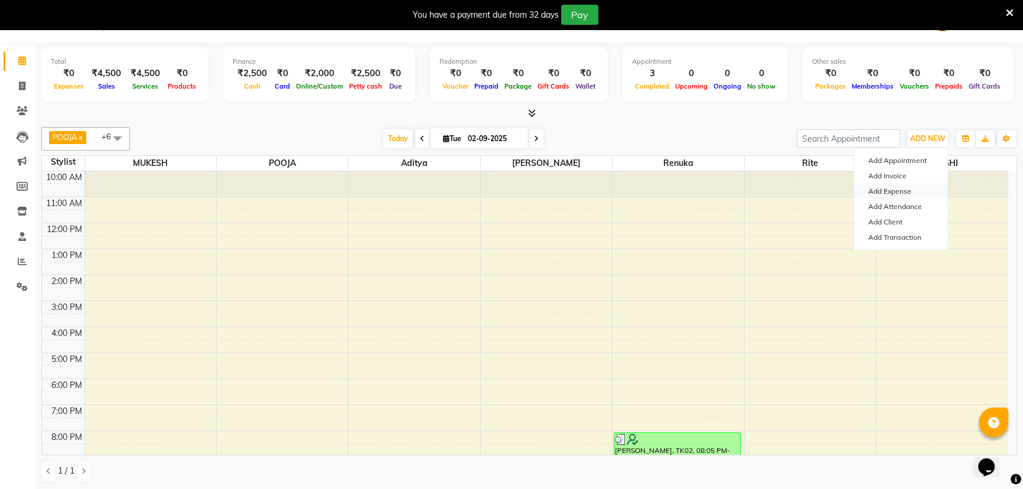
click at [902, 189] on link "Add Expense" at bounding box center [900, 191] width 93 height 15
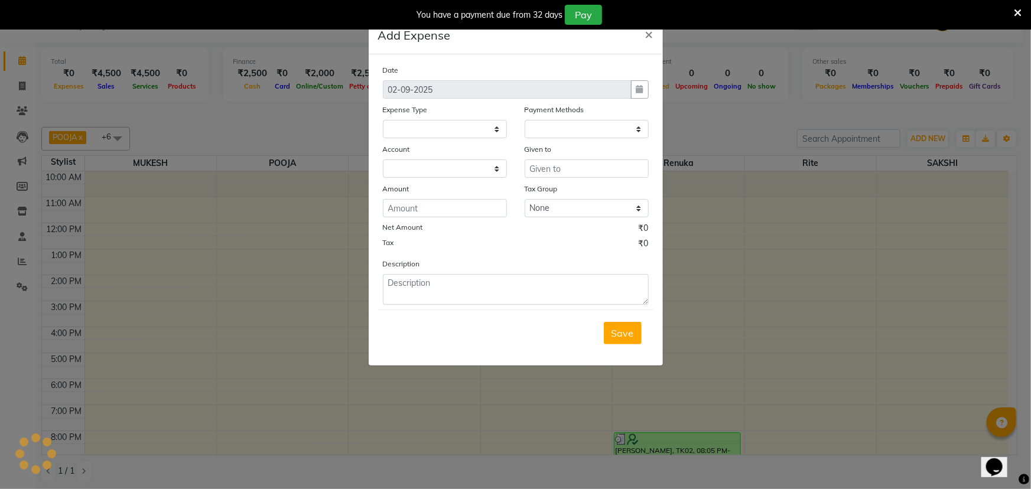
select select
select select "1"
select select "2274"
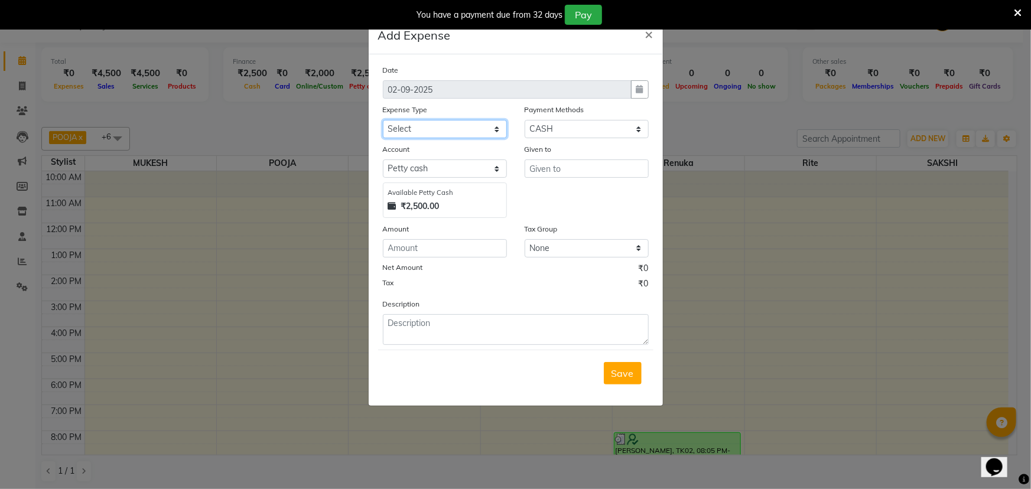
drag, startPoint x: 460, startPoint y: 125, endPoint x: 487, endPoint y: 129, distance: 27.5
click at [463, 125] on select "Select Advance Salary Annual Lift Maintenance Charges BUILDING MAINTANANCE EXP …" at bounding box center [445, 129] width 124 height 18
select select "1466"
click at [475, 128] on select "Select Advance Salary Annual Lift Maintenance Charges BUILDING MAINTANANCE EXP …" at bounding box center [445, 129] width 124 height 18
click at [565, 171] on input "text" at bounding box center [587, 168] width 124 height 18
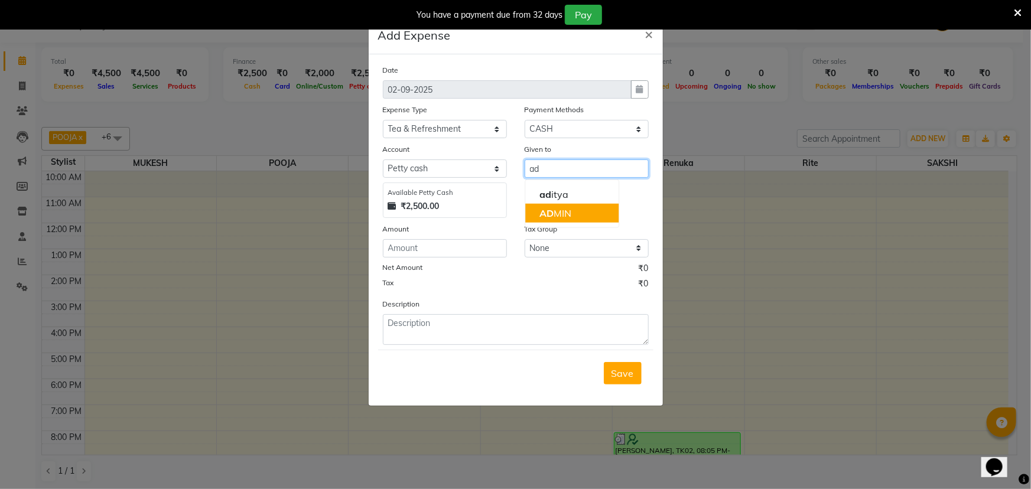
click at [561, 210] on ngb-highlight "AD MIN" at bounding box center [555, 213] width 32 height 12
type input "ADMIN"
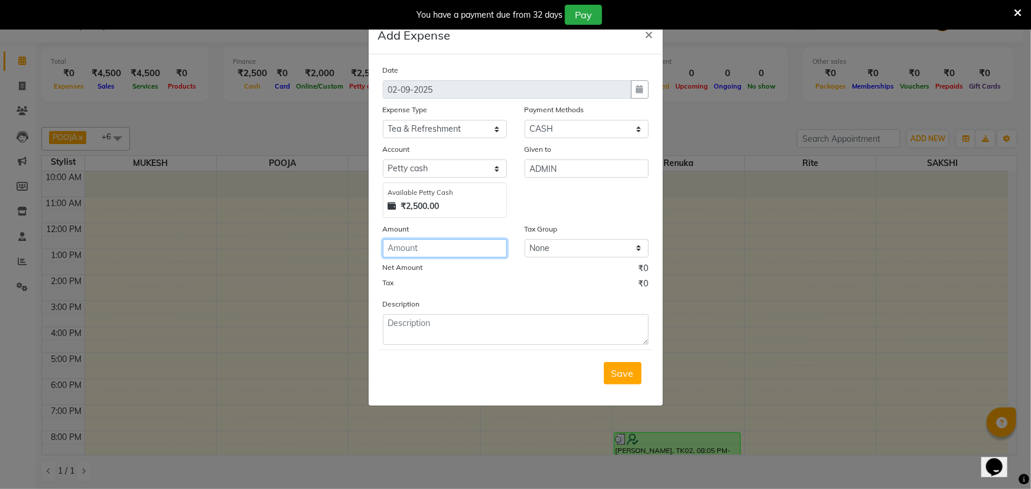
click at [488, 245] on input "number" at bounding box center [445, 248] width 124 height 18
type input "50"
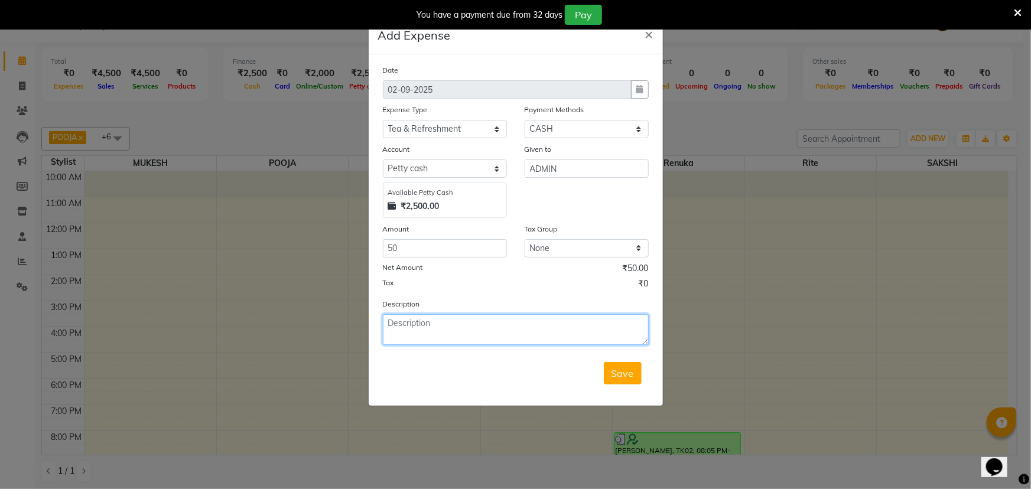
drag, startPoint x: 510, startPoint y: 337, endPoint x: 534, endPoint y: 331, distance: 24.8
click at [513, 336] on textarea at bounding box center [516, 329] width 266 height 31
type textarea "tea-50"
click at [625, 372] on span "Save" at bounding box center [622, 373] width 22 height 12
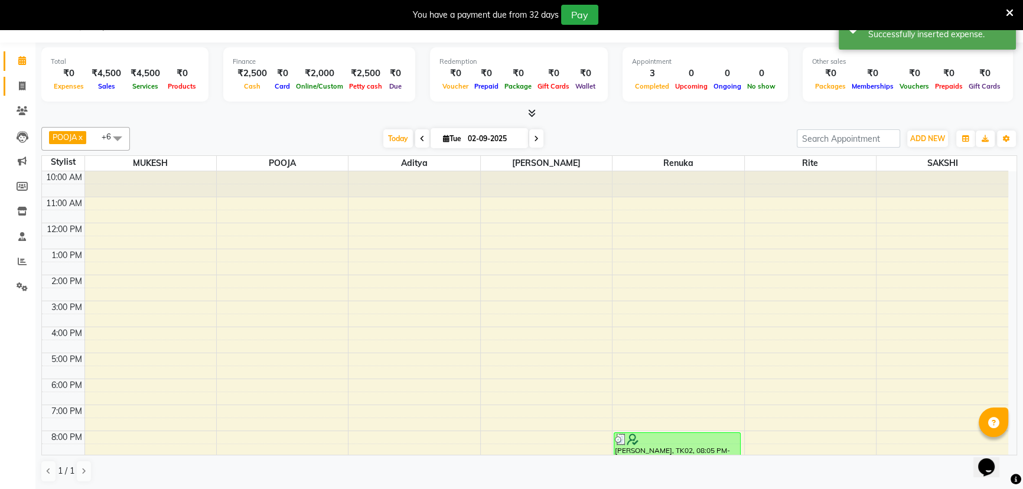
click at [25, 87] on span at bounding box center [22, 87] width 21 height 14
select select "service"
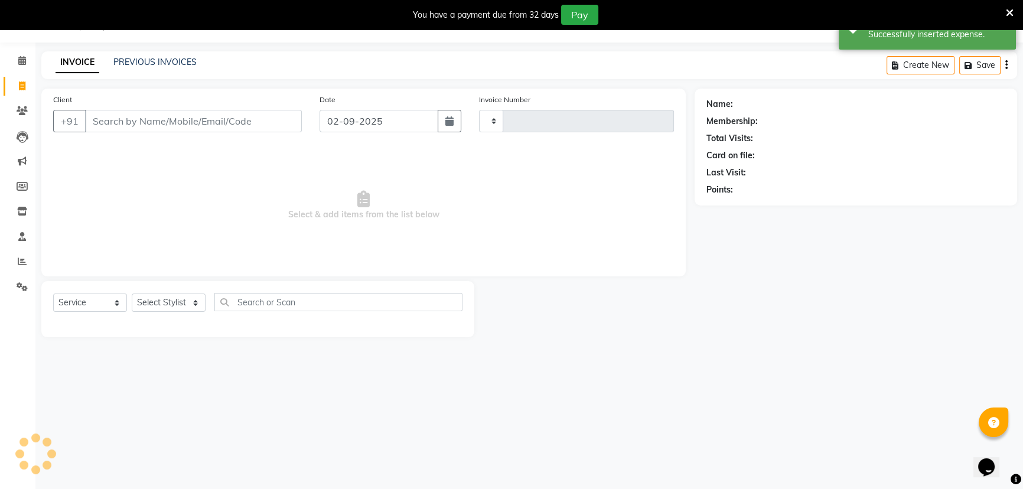
type input "1484"
select select "831"
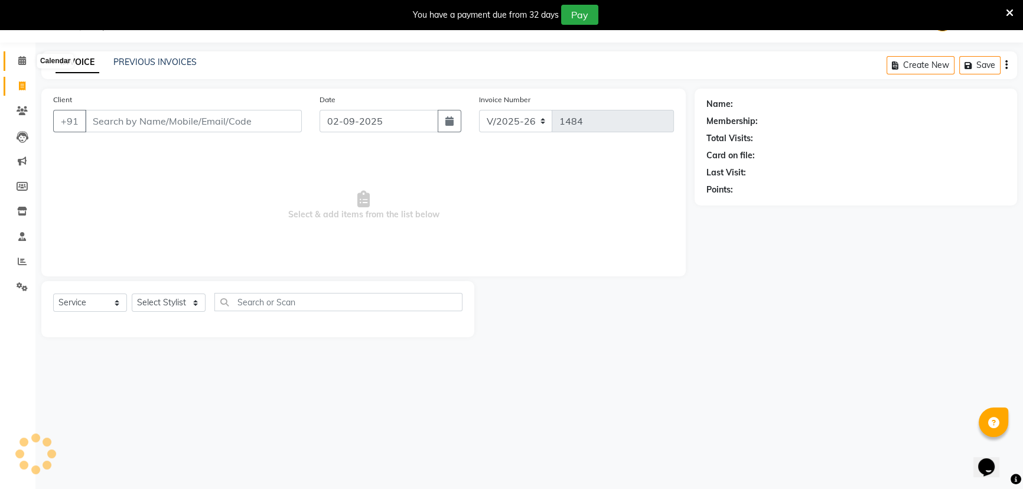
click at [21, 64] on icon at bounding box center [22, 60] width 8 height 9
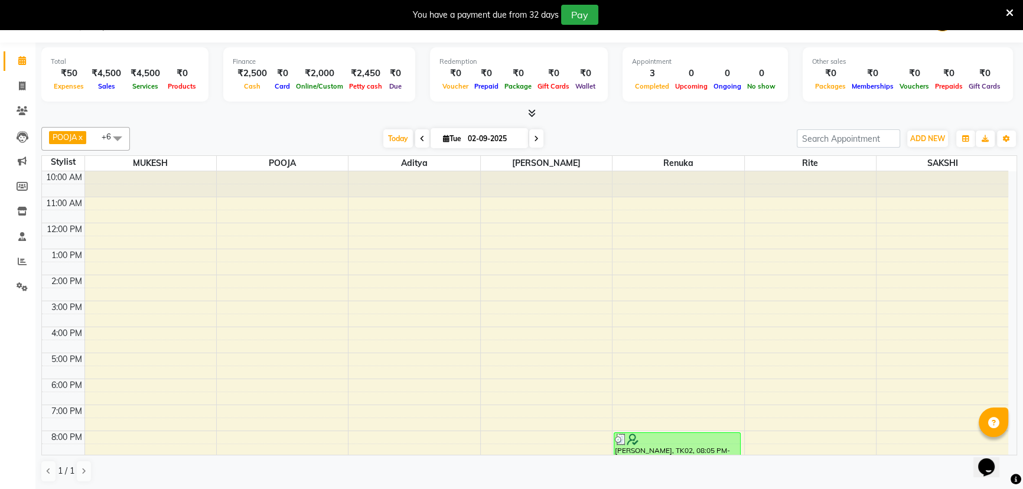
click at [831, 398] on div "10:00 AM 11:00 AM 12:00 PM 1:00 PM 2:00 PM 3:00 PM 4:00 PM 5:00 PM 6:00 PM 7:00…" at bounding box center [525, 339] width 966 height 337
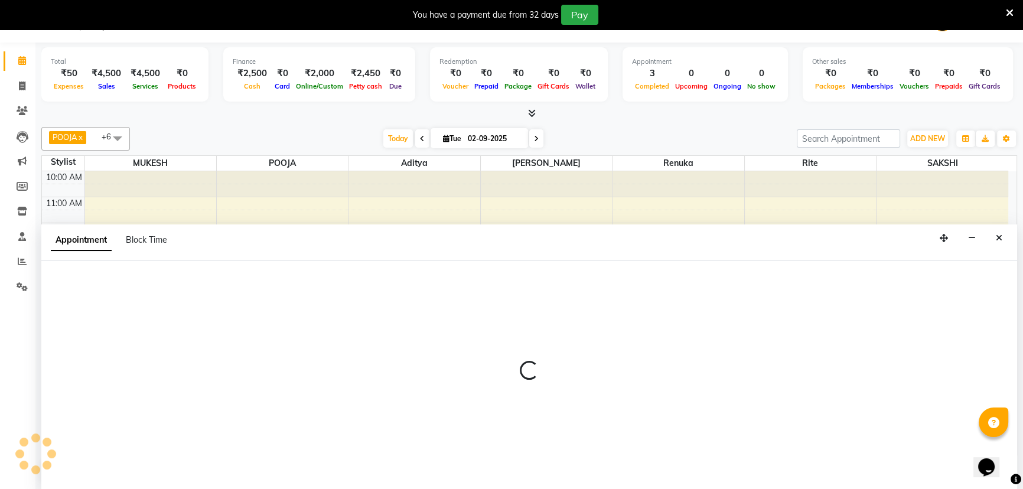
scroll to position [30, 0]
select select "86354"
select select "1080"
select select "tentative"
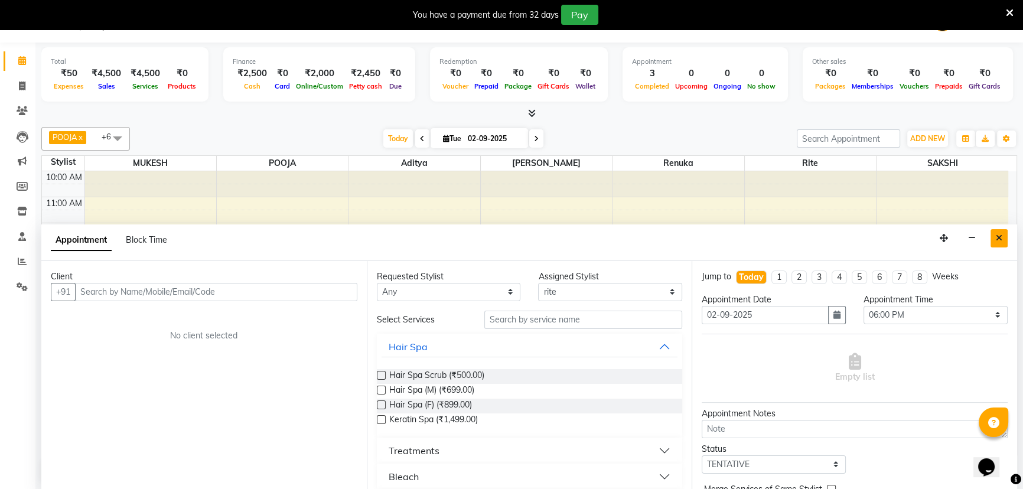
click at [998, 234] on icon "Close" at bounding box center [999, 238] width 6 height 8
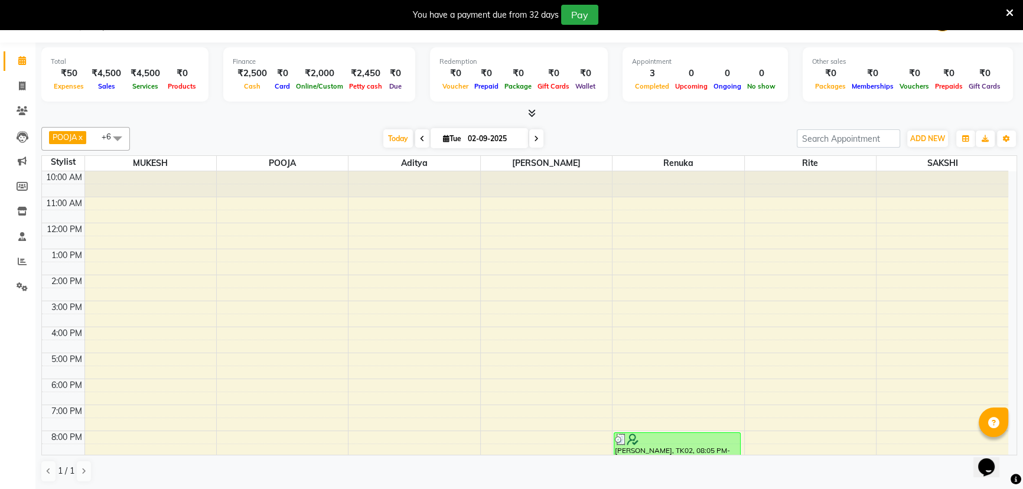
click at [531, 110] on icon at bounding box center [532, 113] width 8 height 9
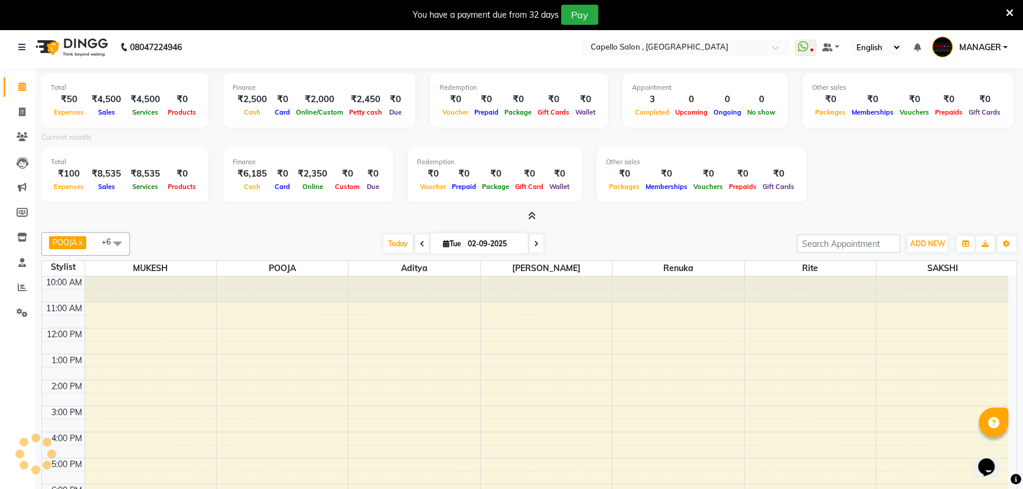
scroll to position [0, 0]
